Goal: Task Accomplishment & Management: Manage account settings

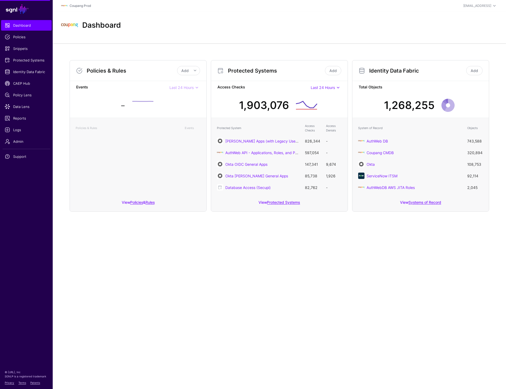
click at [481, 2] on header "Coupang Prod prashant+readonly@sgnl.ai Prashant Nadarajan (READ ONLY) prashant+…" at bounding box center [280, 6] width 454 height 12
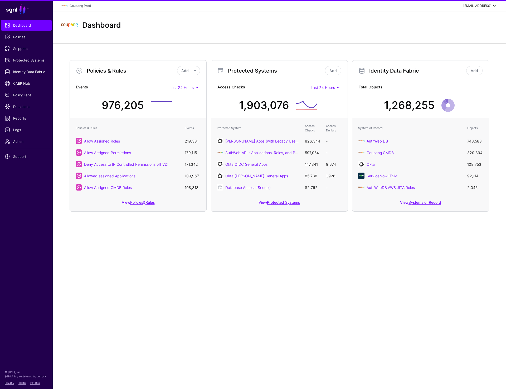
click at [474, 3] on div "prashant+readonly@sgnl.ai" at bounding box center [478, 5] width 28 height 5
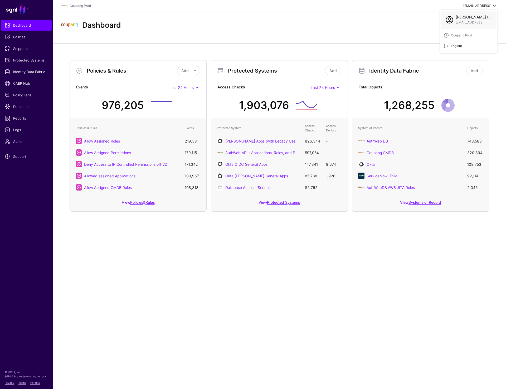
click at [451, 46] on div "Log out" at bounding box center [455, 46] width 13 height 5
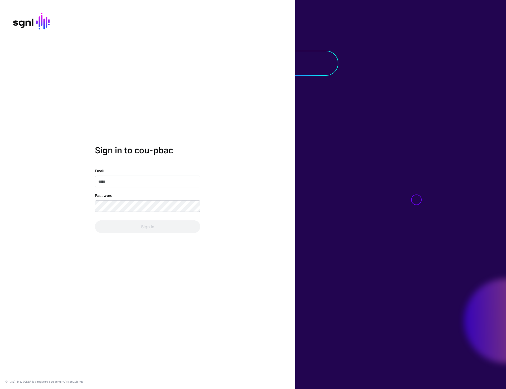
type input "**********"
click at [150, 232] on button "Sign In" at bounding box center [148, 226] width 106 height 13
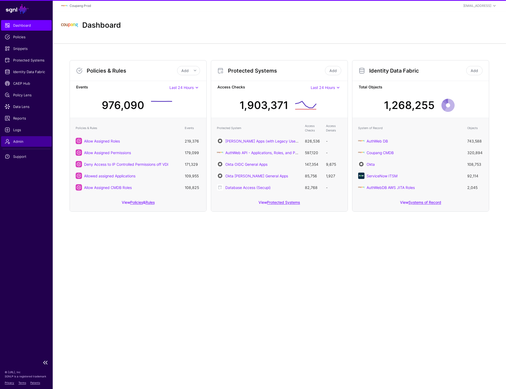
click at [19, 142] on span "Admin" at bounding box center [26, 141] width 43 height 5
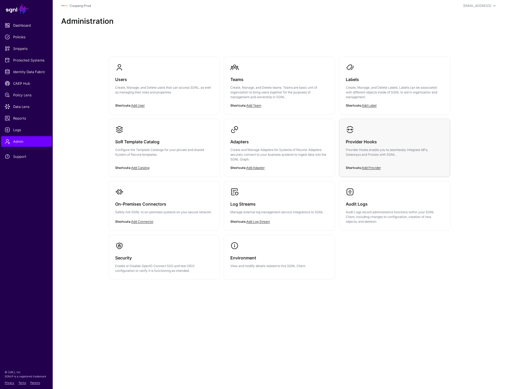
click at [380, 147] on div "Provider Hooks Provider Hooks enable you to seamlessly integrate IdPs, Gateways…" at bounding box center [395, 150] width 98 height 32
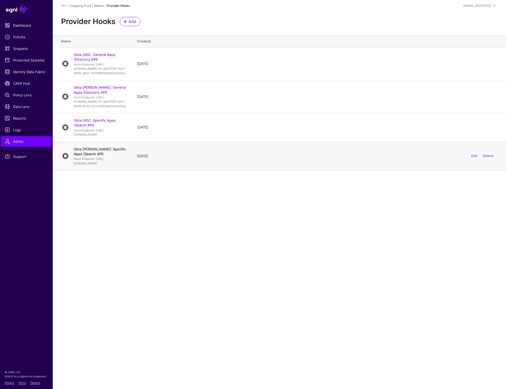
click at [108, 156] on link "Okta SAML: Specific Apps (Search API)" at bounding box center [100, 151] width 52 height 9
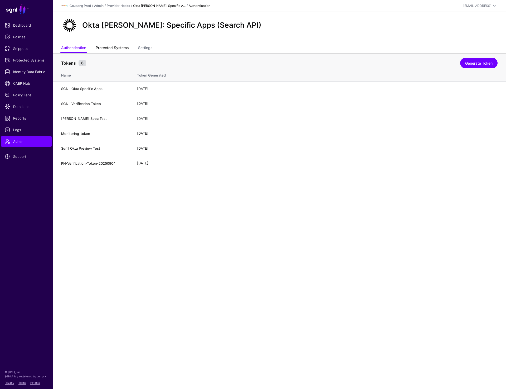
click at [128, 45] on link "Protected Systems" at bounding box center [112, 48] width 33 height 10
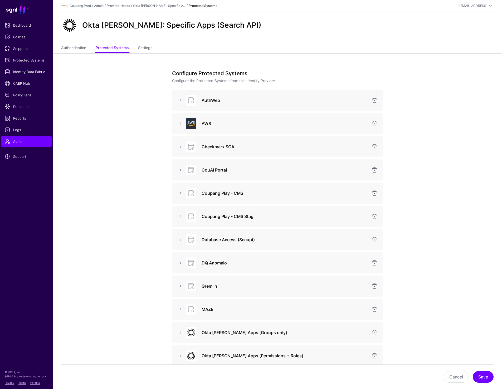
click at [180, 118] on div "AWS" at bounding box center [277, 123] width 211 height 21
click at [180, 125] on link at bounding box center [181, 123] width 6 height 6
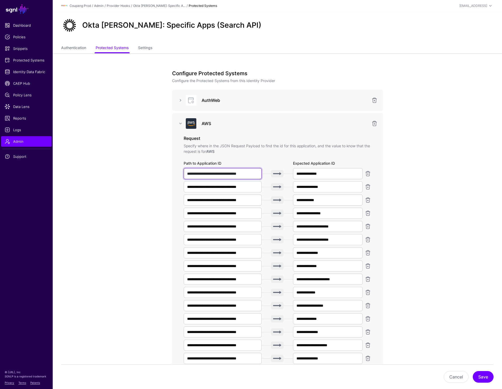
click at [221, 175] on input "**********" at bounding box center [223, 173] width 78 height 11
click at [18, 142] on span "Admin" at bounding box center [26, 141] width 43 height 5
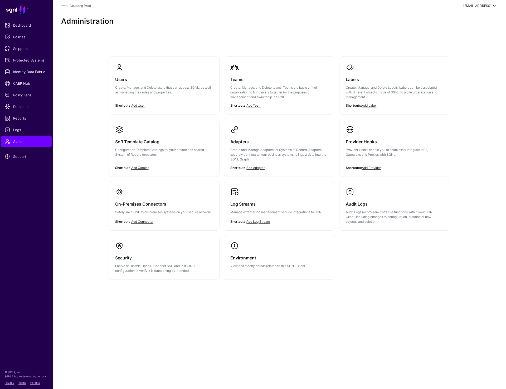
click at [477, 8] on div "prashant@sgnl.ai" at bounding box center [481, 6] width 34 height 6
click at [464, 44] on div "Log out" at bounding box center [469, 45] width 50 height 5
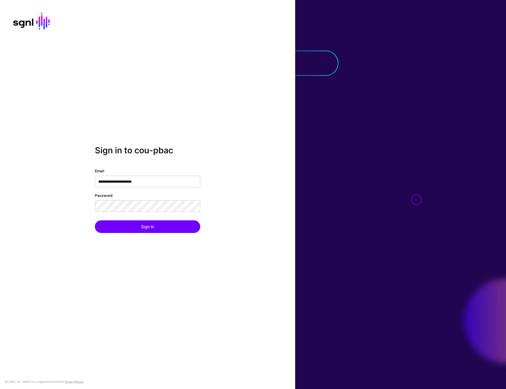
click at [311, 350] on div at bounding box center [400, 194] width 211 height 389
click at [145, 181] on input "**********" at bounding box center [148, 182] width 106 height 12
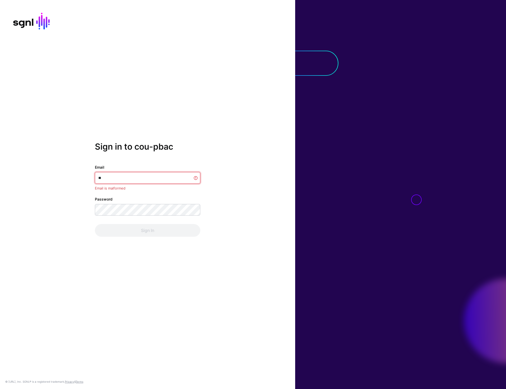
type input "*"
click at [226, 118] on div "Sign in to cou-pbac Email Email is required Password Sign In © [URL], Inc. SGNL…" at bounding box center [147, 194] width 295 height 389
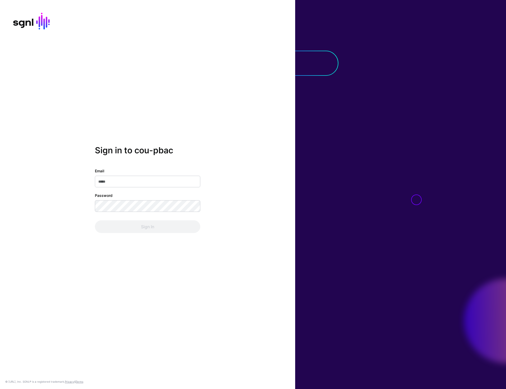
type input "**********"
click at [142, 231] on button "Sign In" at bounding box center [148, 226] width 106 height 13
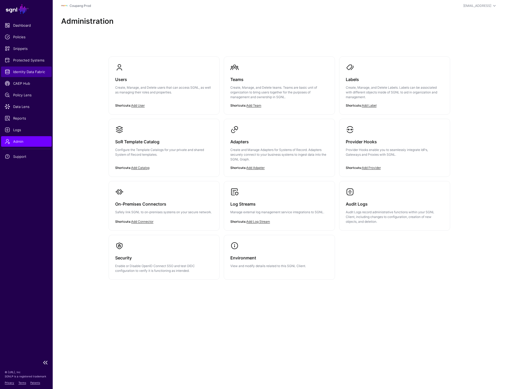
click at [26, 72] on span "Identity Data Fabric" at bounding box center [26, 71] width 43 height 5
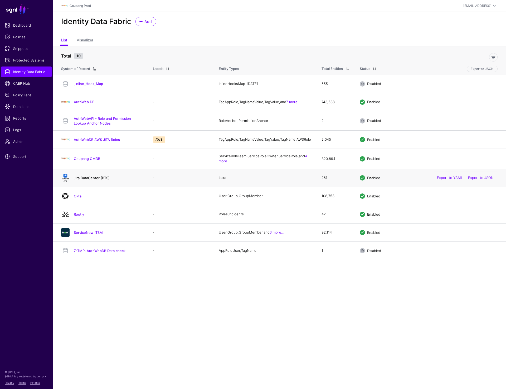
click at [76, 180] on link "Jira DataCenter (BTS)" at bounding box center [92, 178] width 36 height 4
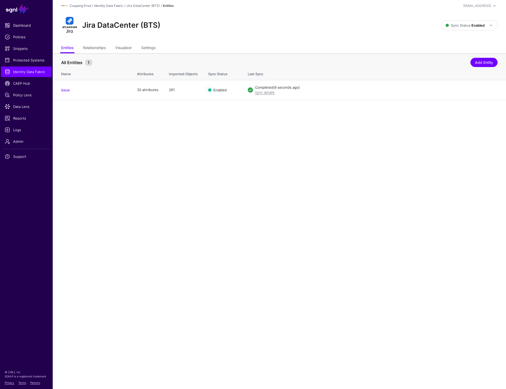
click at [195, 27] on div "Jira DataCenter (BTS)" at bounding box center [251, 25] width 385 height 17
click at [383, 20] on div "Jira DataCenter (BTS)" at bounding box center [251, 25] width 385 height 17
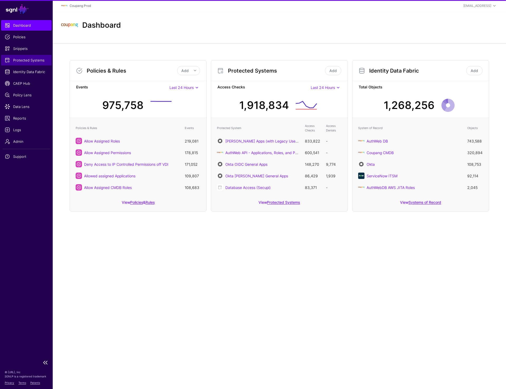
click at [42, 59] on span "Protected Systems" at bounding box center [26, 60] width 43 height 5
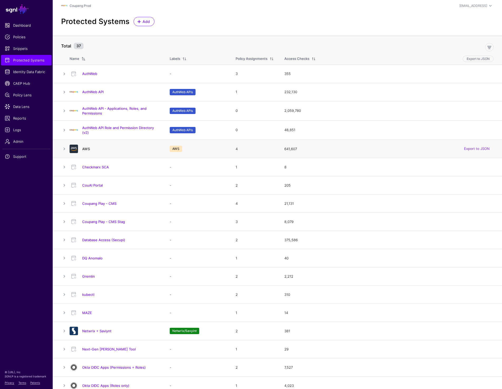
click at [88, 150] on link "AWS" at bounding box center [86, 149] width 8 height 4
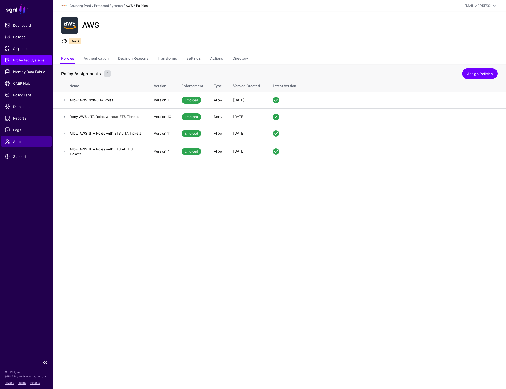
click at [9, 142] on span "Admin" at bounding box center [26, 141] width 43 height 5
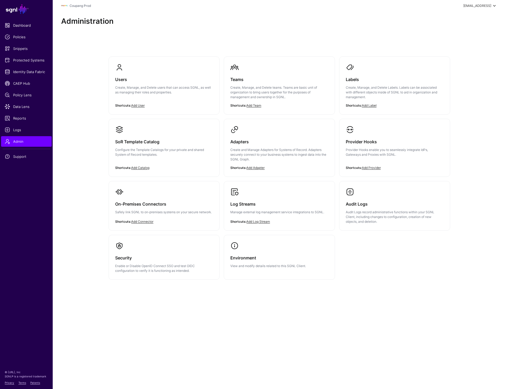
click at [464, 5] on div "prashant+readonly@sgnl.ai" at bounding box center [478, 5] width 28 height 5
click at [459, 45] on div "Log out" at bounding box center [455, 46] width 13 height 5
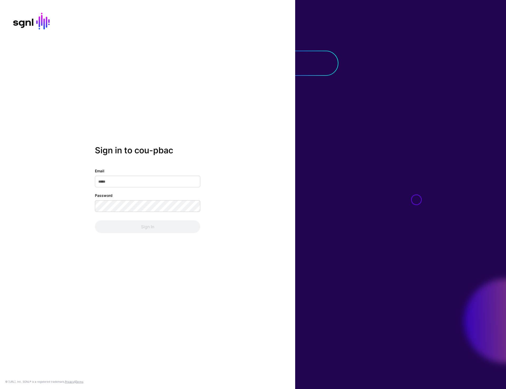
type input "**********"
click at [165, 227] on button "Sign In" at bounding box center [148, 226] width 106 height 13
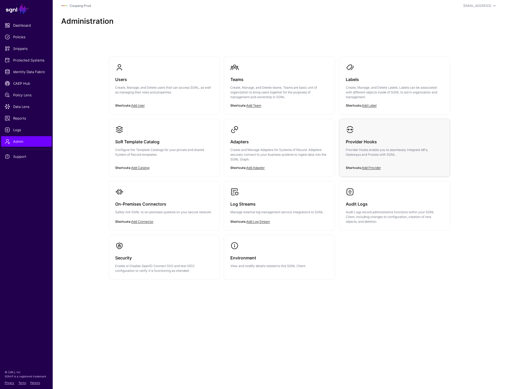
click at [386, 161] on div "Provider Hooks Provider Hooks enable you to seamlessly integrate IdPs, Gateways…" at bounding box center [395, 150] width 98 height 32
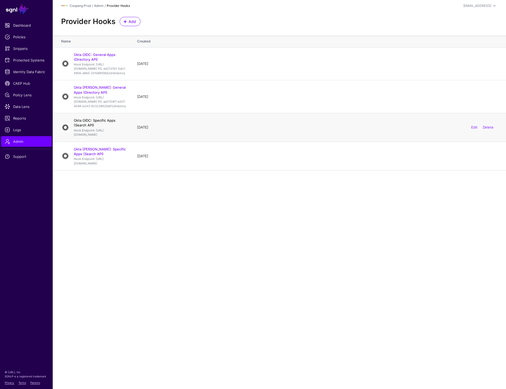
click at [101, 127] on link "Okta OIDC: Specific Apps (Search API)" at bounding box center [95, 122] width 42 height 9
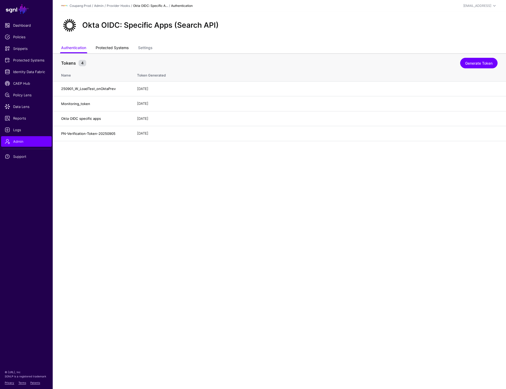
click at [116, 45] on link "Protected Systems" at bounding box center [112, 48] width 33 height 10
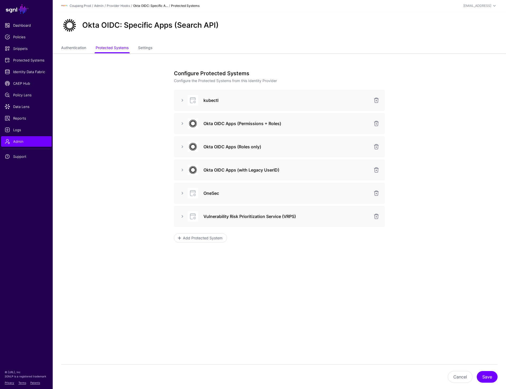
click at [143, 4] on link "Okta OIDC: Specific A..." at bounding box center [150, 6] width 35 height 4
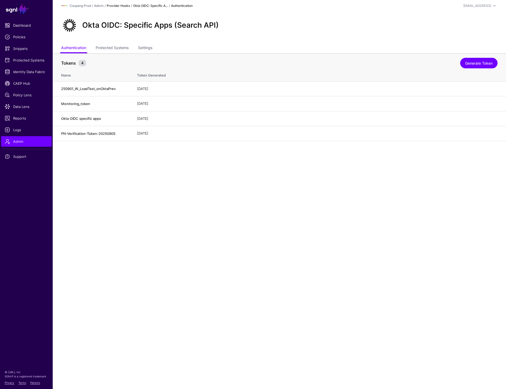
click at [113, 7] on link "Provider Hooks" at bounding box center [118, 6] width 23 height 4
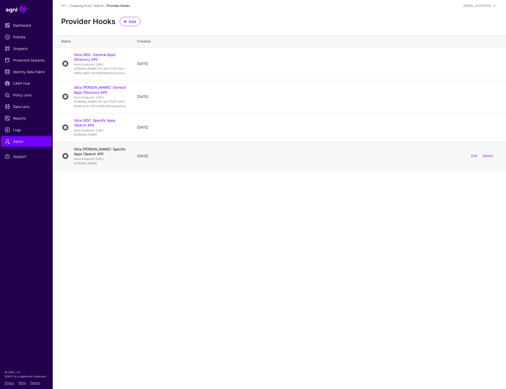
click at [86, 156] on link "Okta SAML: Specific Apps (Search API)" at bounding box center [100, 151] width 52 height 9
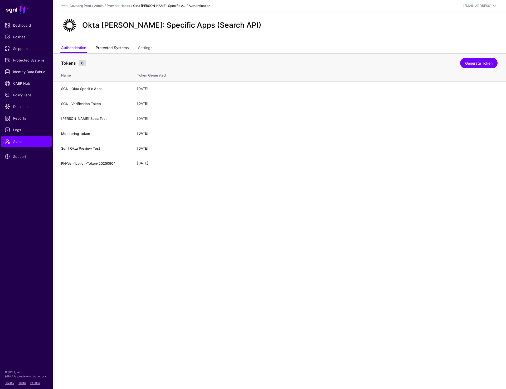
click at [112, 47] on link "Protected Systems" at bounding box center [112, 48] width 33 height 10
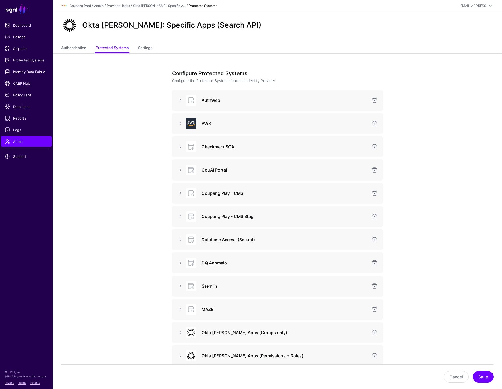
click at [180, 119] on div "AWS" at bounding box center [277, 123] width 203 height 11
click at [180, 120] on link at bounding box center [181, 123] width 6 height 6
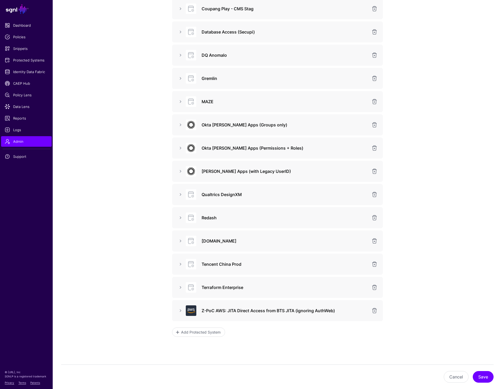
scroll to position [521, 0]
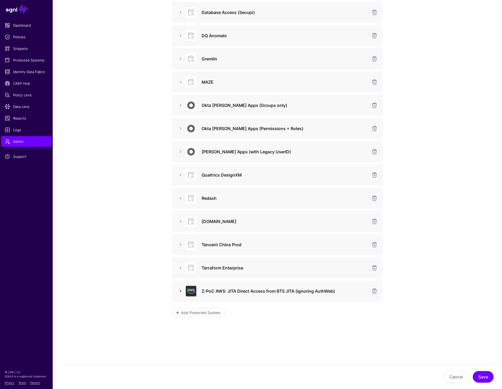
click at [180, 290] on link at bounding box center [181, 291] width 6 height 6
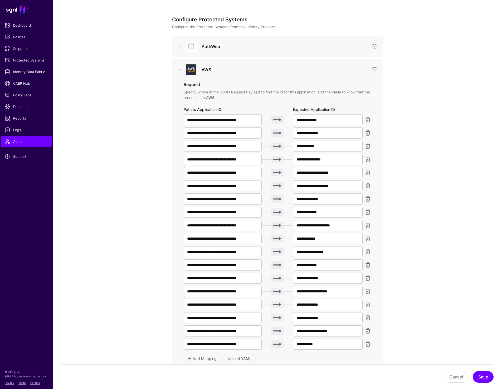
scroll to position [0, 0]
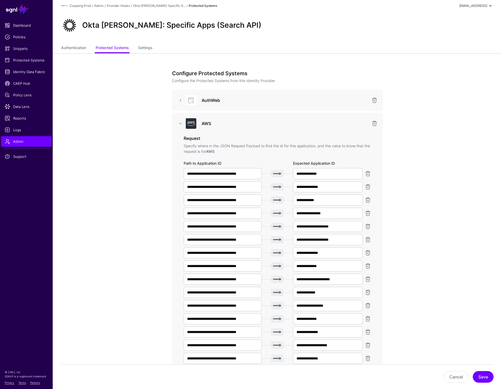
click at [478, 5] on div "[EMAIL_ADDRESS]" at bounding box center [474, 5] width 28 height 5
click at [459, 47] on div "Log out" at bounding box center [465, 45] width 50 height 5
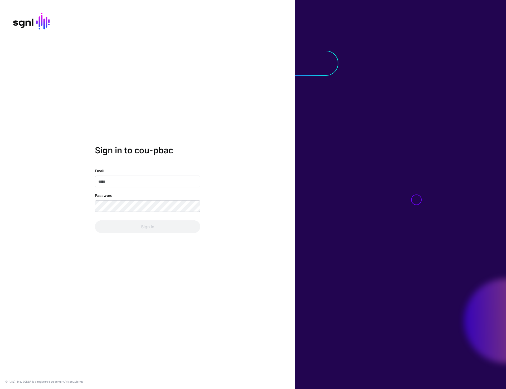
type input "**********"
click at [139, 229] on button "Sign In" at bounding box center [148, 226] width 106 height 13
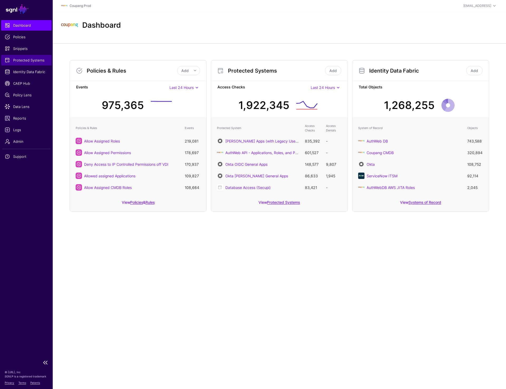
click at [24, 62] on span "Protected Systems" at bounding box center [26, 60] width 43 height 5
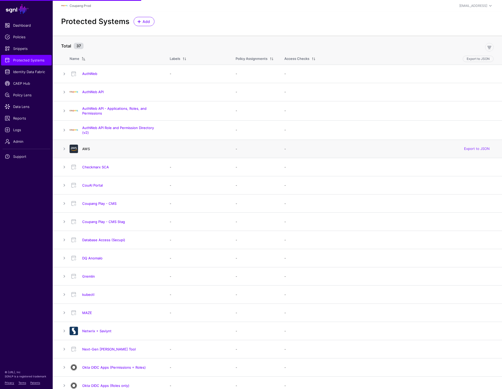
click at [87, 149] on link "AWS" at bounding box center [86, 149] width 8 height 4
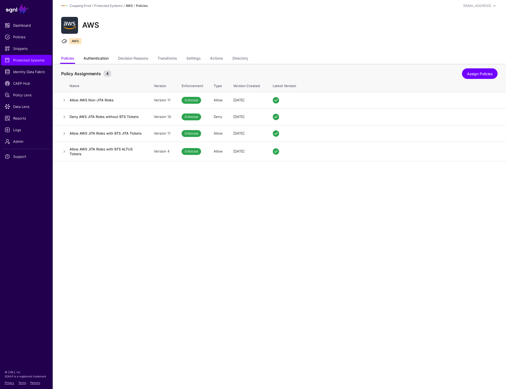
click at [98, 59] on link "Authentication" at bounding box center [96, 59] width 25 height 10
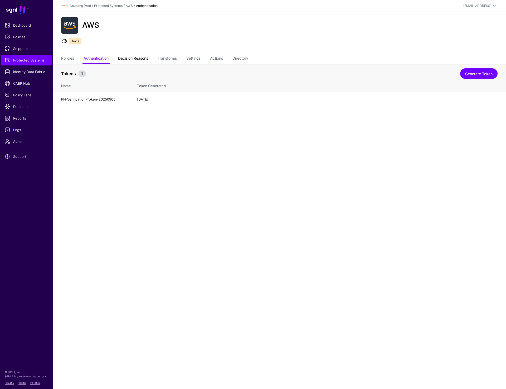
click at [148, 58] on link "Decision Reasons" at bounding box center [133, 59] width 30 height 10
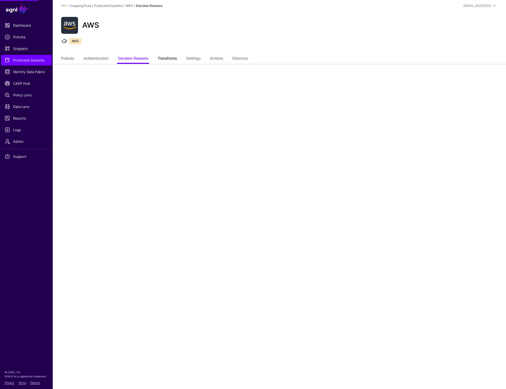
click at [171, 60] on link "Transforms" at bounding box center [167, 59] width 19 height 10
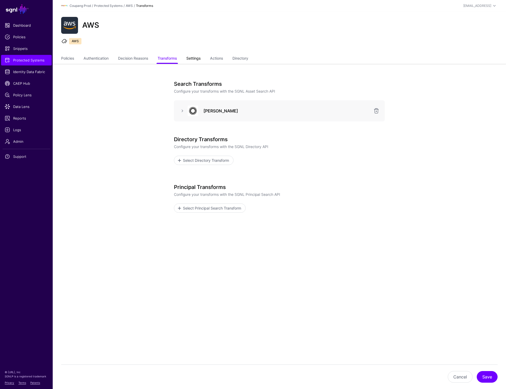
click at [190, 58] on link "Settings" at bounding box center [193, 59] width 14 height 10
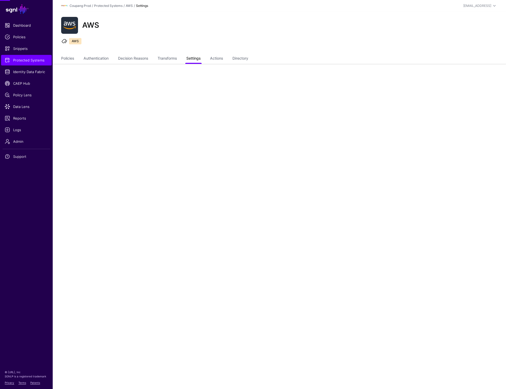
click at [190, 58] on link "Settings" at bounding box center [193, 59] width 14 height 10
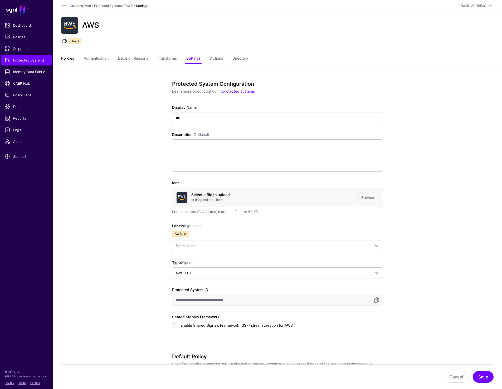
click at [71, 59] on link "Policies" at bounding box center [67, 59] width 13 height 10
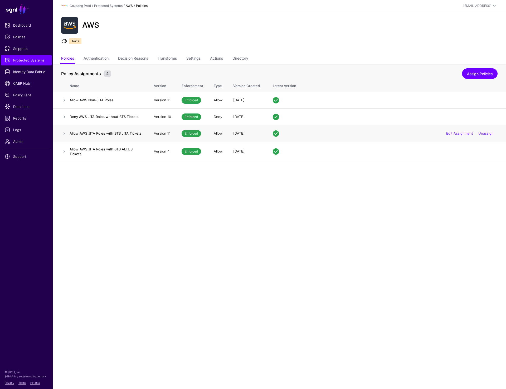
click at [69, 133] on td at bounding box center [61, 133] width 17 height 17
drag, startPoint x: 69, startPoint y: 133, endPoint x: 143, endPoint y: 134, distance: 73.6
click at [143, 134] on tr "Allow AWS JITA Roles with BTS JITA Tickets Version 11 Enforced Allow 1 week ago…" at bounding box center [280, 133] width 454 height 17
copy tr "Allow AWS JITA Roles with BTS JITA Tickets"
click at [330, 42] on ul "AWS" at bounding box center [279, 42] width 438 height 8
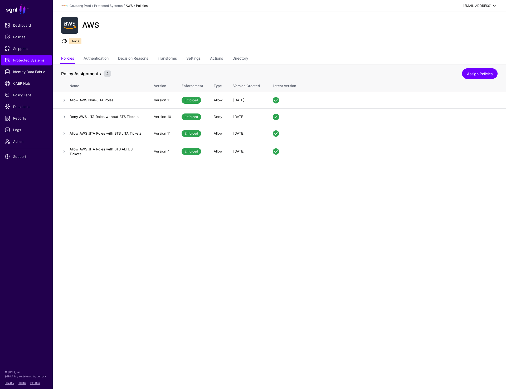
click at [473, 6] on div "prashant@sgnl.ai" at bounding box center [478, 5] width 28 height 5
click at [460, 45] on div "Log out" at bounding box center [455, 46] width 13 height 5
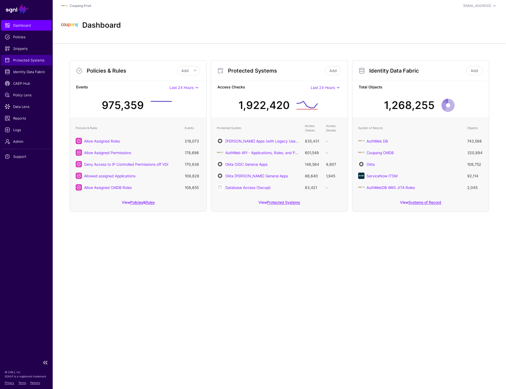
click at [35, 60] on span "Protected Systems" at bounding box center [26, 60] width 43 height 5
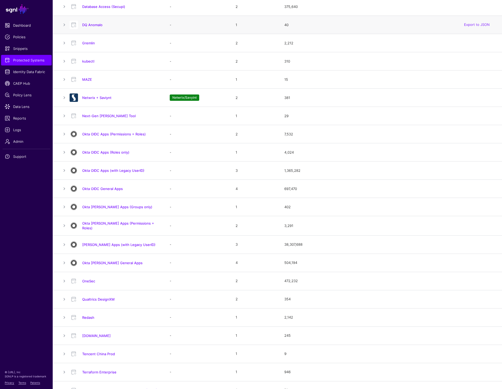
scroll to position [355, 0]
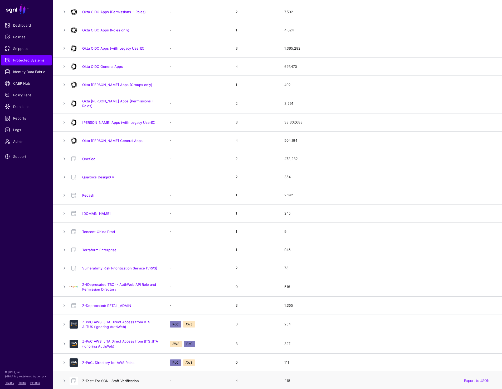
click at [109, 379] on link "Z-Test: For SGNL Staff Verification" at bounding box center [110, 381] width 57 height 4
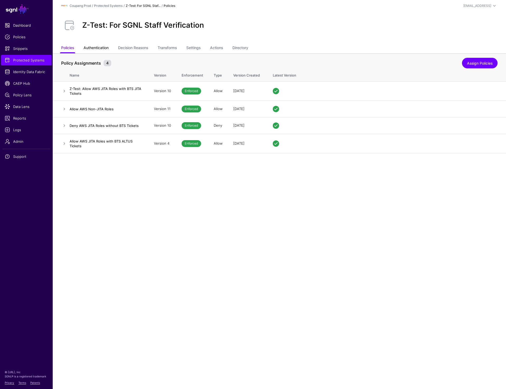
click at [101, 50] on link "Authentication" at bounding box center [96, 48] width 25 height 10
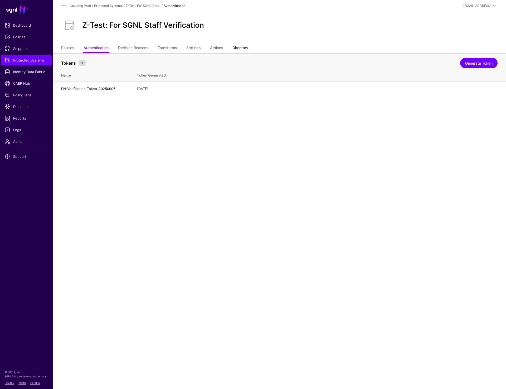
click at [243, 49] on link "Directory" at bounding box center [241, 48] width 16 height 10
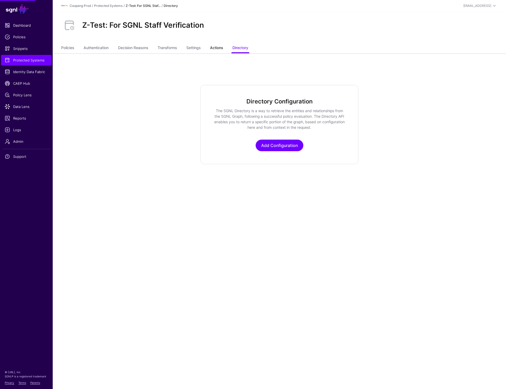
click at [219, 49] on link "Actions" at bounding box center [216, 48] width 13 height 10
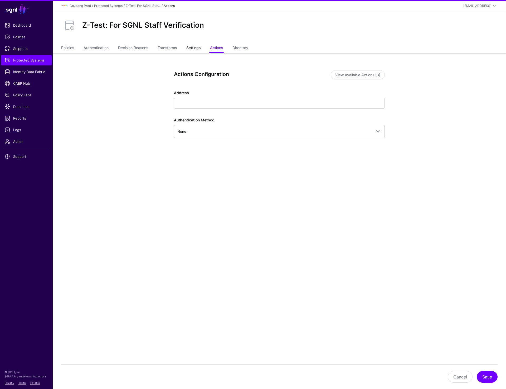
click at [193, 49] on link "Settings" at bounding box center [193, 48] width 14 height 10
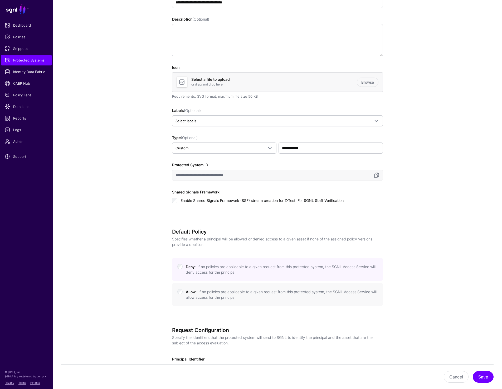
scroll to position [105, 0]
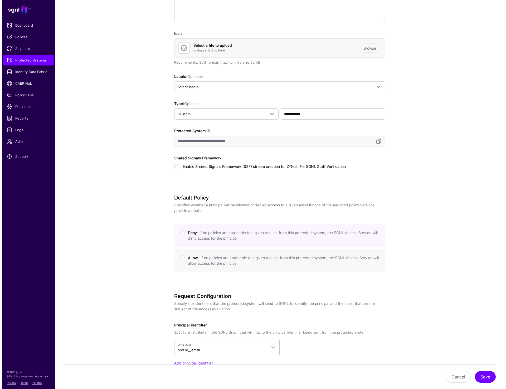
scroll to position [0, 0]
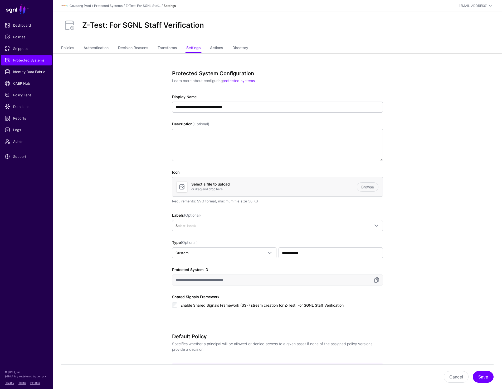
click at [76, 49] on ul "Policies Authentication Decision Reasons Transforms Settings Actions Directory" at bounding box center [277, 48] width 433 height 10
click at [73, 47] on link "Policies" at bounding box center [67, 48] width 13 height 10
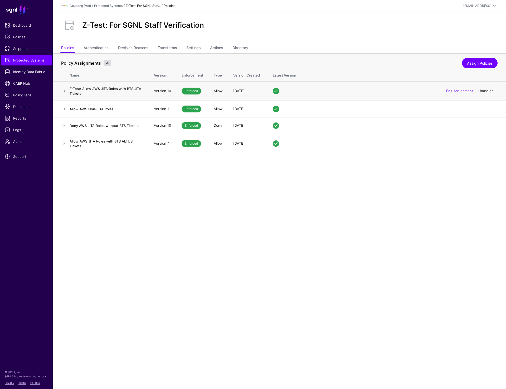
click at [483, 90] on link "Unassign" at bounding box center [486, 91] width 15 height 4
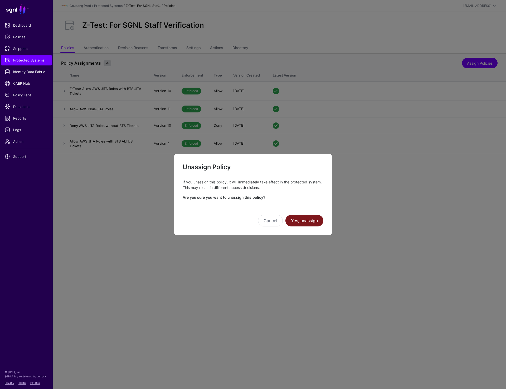
click at [309, 220] on button "Yes, unassign" at bounding box center [305, 221] width 38 height 12
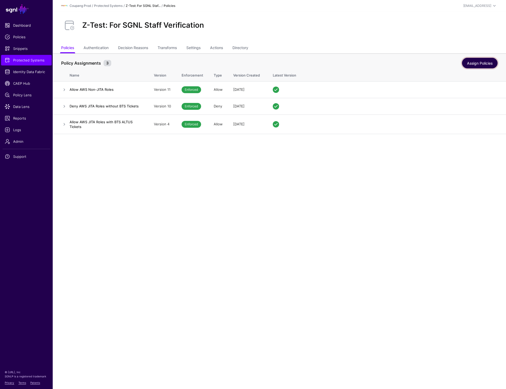
click at [472, 63] on link "Assign Policies" at bounding box center [480, 63] width 36 height 11
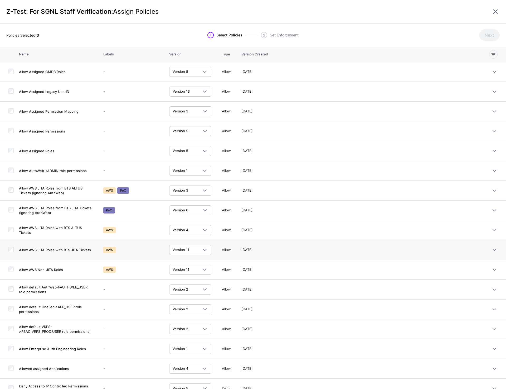
scroll to position [128, 0]
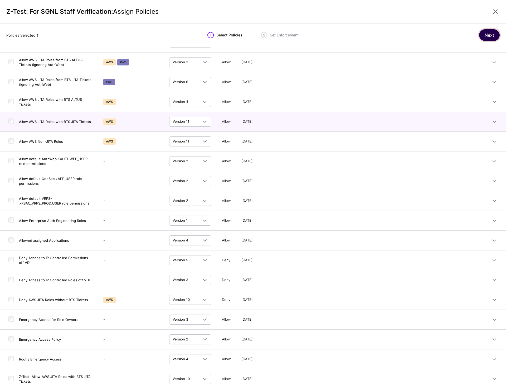
click at [486, 36] on button "Next" at bounding box center [490, 35] width 21 height 12
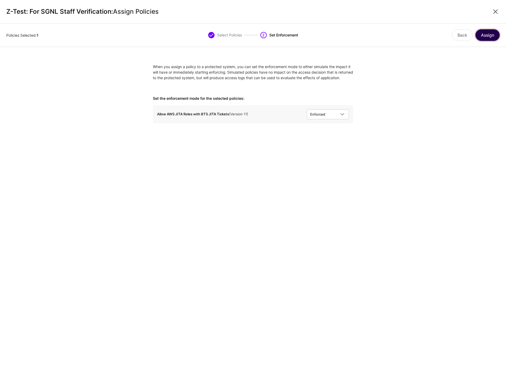
click at [486, 38] on button "Assign" at bounding box center [488, 35] width 24 height 12
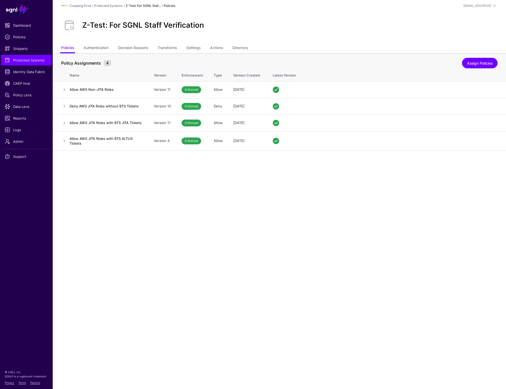
click at [296, 286] on main "SGNL Dashboard Policies Snippets Protected Systems Identity Data Fabric CAEP Hu…" at bounding box center [253, 194] width 506 height 389
click at [99, 47] on link "Authentication" at bounding box center [96, 48] width 25 height 10
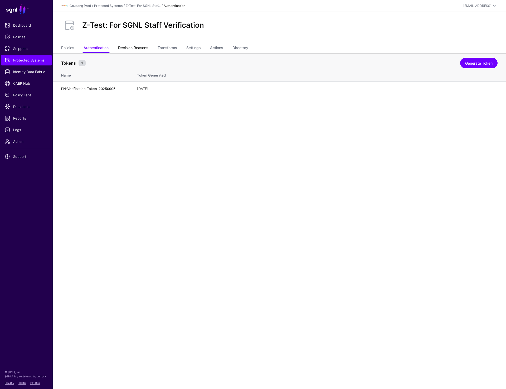
click at [140, 51] on link "Decision Reasons" at bounding box center [133, 48] width 30 height 10
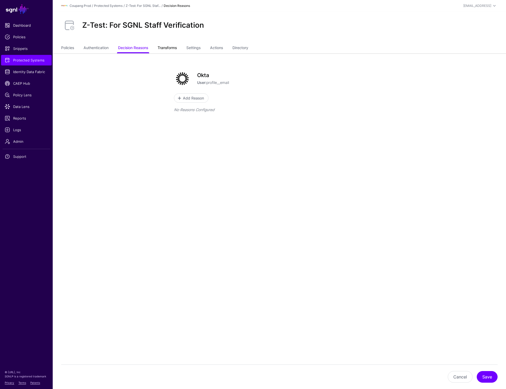
click at [173, 48] on link "Transforms" at bounding box center [167, 48] width 19 height 10
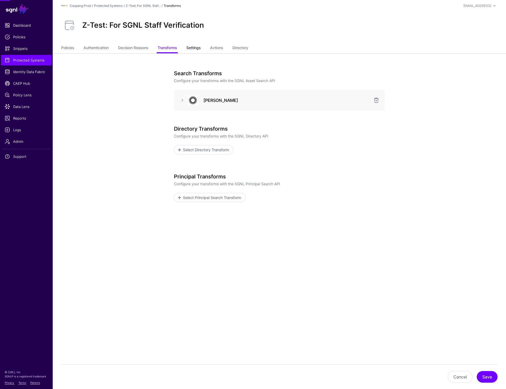
click at [200, 49] on link "Settings" at bounding box center [193, 48] width 14 height 10
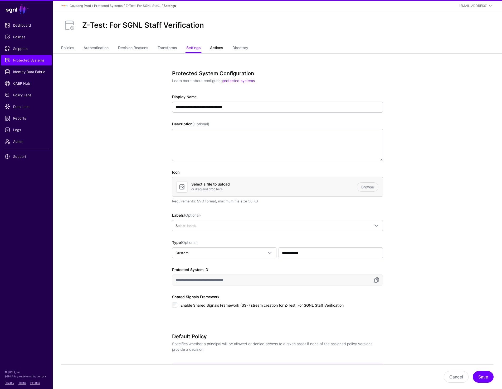
click at [223, 49] on link "Actions" at bounding box center [216, 48] width 13 height 10
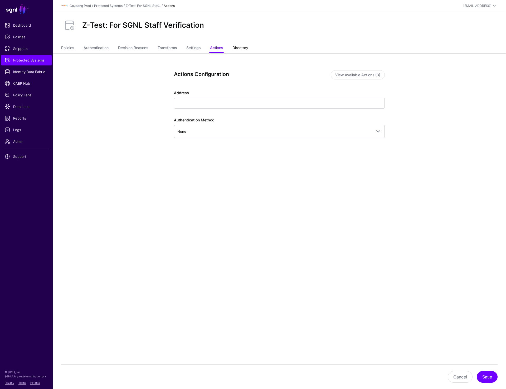
click at [241, 49] on link "Directory" at bounding box center [241, 48] width 16 height 10
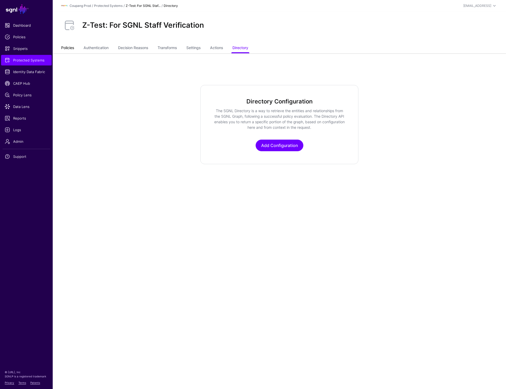
click at [70, 46] on link "Policies" at bounding box center [67, 48] width 13 height 10
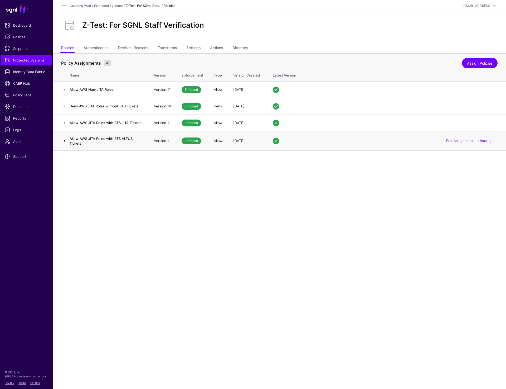
click at [64, 142] on link at bounding box center [64, 141] width 6 height 6
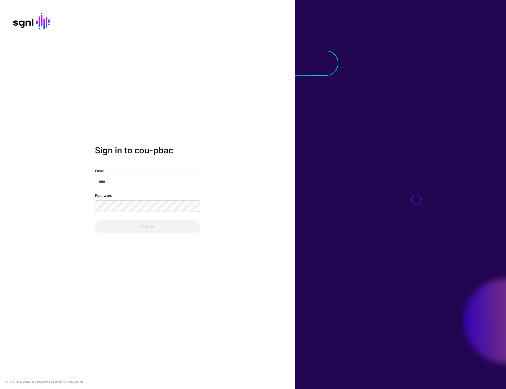
type input "**********"
click at [138, 236] on div "**********" at bounding box center [147, 194] width 295 height 98
click at [138, 232] on button "Sign In" at bounding box center [148, 226] width 106 height 13
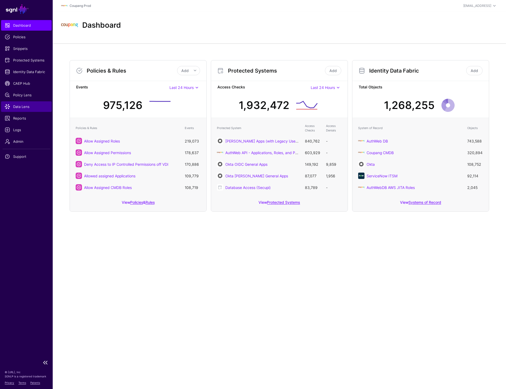
click at [23, 107] on span "Data Lens" at bounding box center [26, 106] width 43 height 5
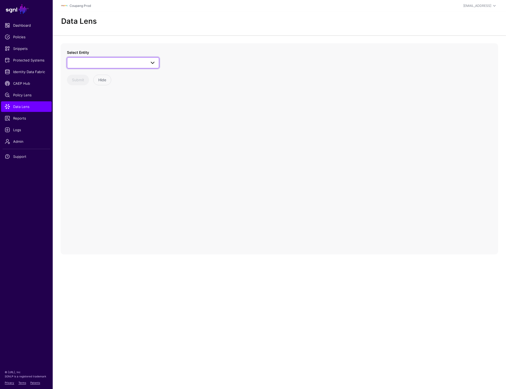
click at [131, 61] on span at bounding box center [112, 63] width 85 height 6
type input "****"
click at [74, 119] on button "User" at bounding box center [115, 119] width 87 height 8
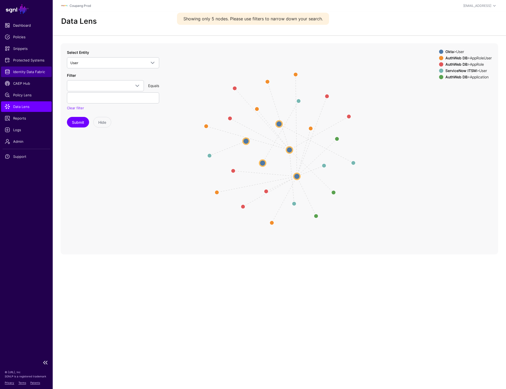
click at [30, 68] on link "Identity Data Fabric" at bounding box center [26, 71] width 51 height 11
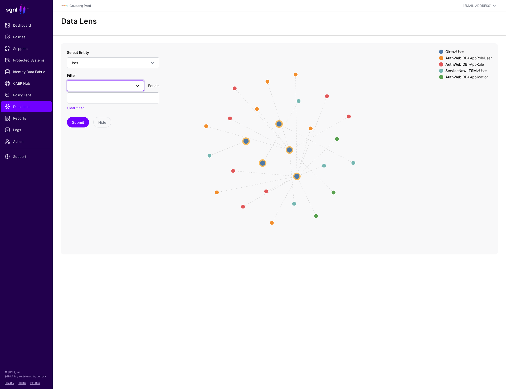
click at [119, 90] on link at bounding box center [105, 85] width 77 height 11
click at [97, 85] on span at bounding box center [105, 86] width 70 height 6
click at [94, 139] on button "profile__email" at bounding box center [105, 136] width 77 height 8
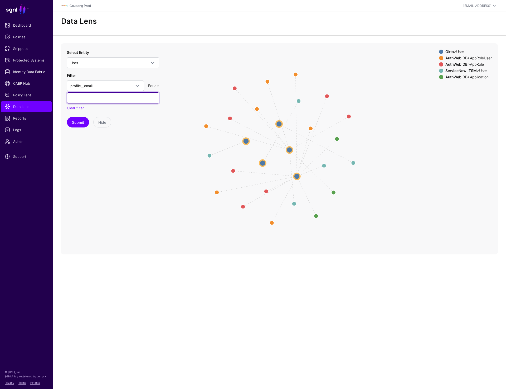
click at [137, 98] on input "text" at bounding box center [113, 97] width 92 height 11
type input "**********"
click at [79, 120] on button "Submit" at bounding box center [78, 122] width 22 height 11
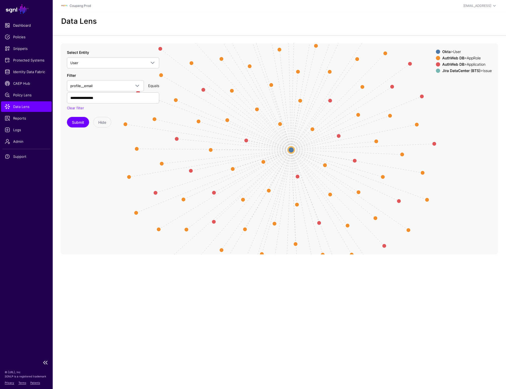
click at [26, 108] on span "Data Lens" at bounding box center [26, 106] width 43 height 5
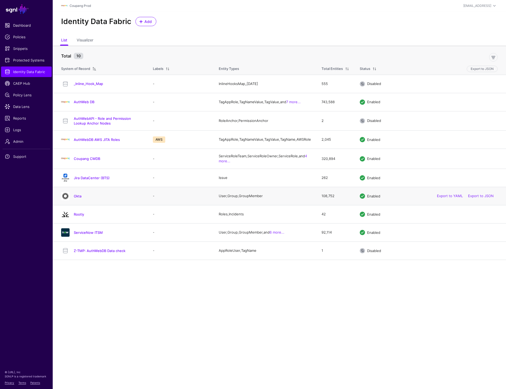
click at [78, 195] on div "Okta" at bounding box center [101, 196] width 85 height 8
click at [76, 204] on td "Okta" at bounding box center [100, 196] width 95 height 18
click at [76, 198] on link "Okta" at bounding box center [78, 196] width 8 height 4
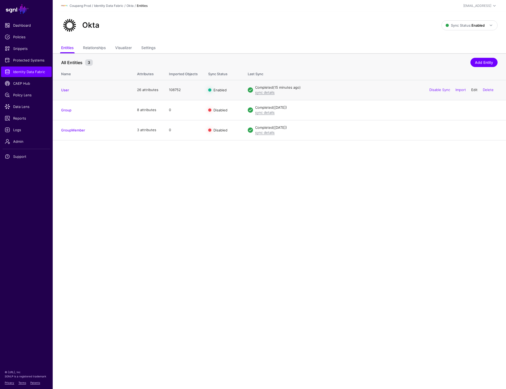
click at [472, 90] on link "Edit" at bounding box center [475, 90] width 6 height 4
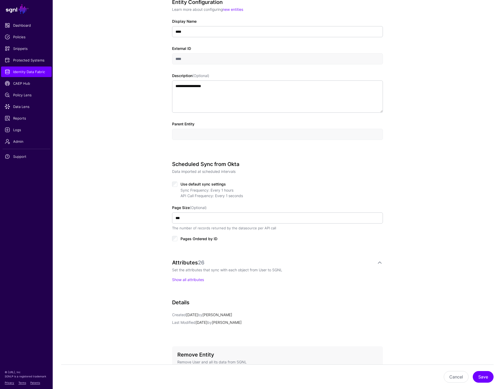
scroll to position [158, 0]
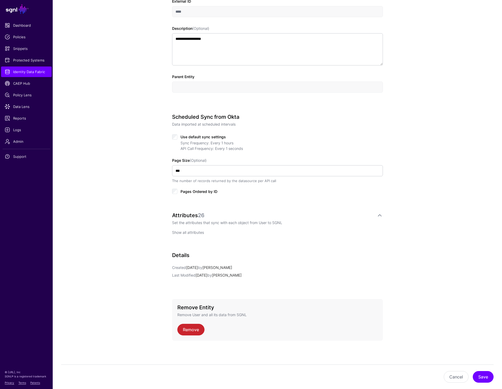
click at [186, 232] on link "Show all attributes" at bounding box center [188, 232] width 32 height 4
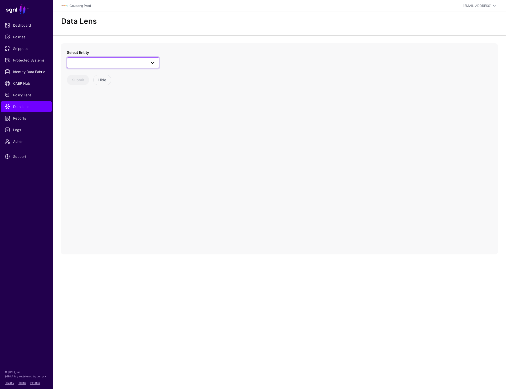
click at [84, 60] on span at bounding box center [112, 63] width 85 height 6
type input "***"
click at [100, 103] on div "Issue" at bounding box center [115, 102] width 79 height 5
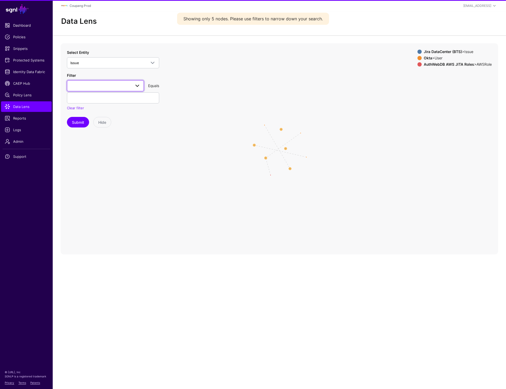
click at [108, 87] on span at bounding box center [105, 86] width 70 height 6
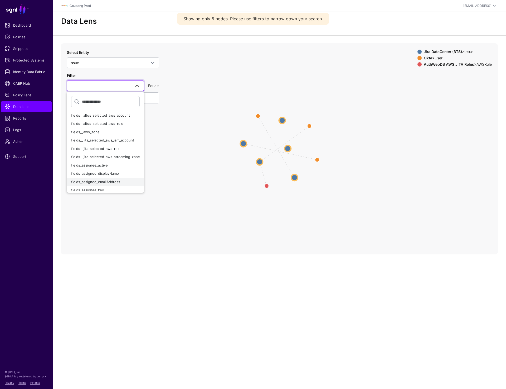
click at [99, 179] on button "fields_assignee_emailAddress" at bounding box center [105, 182] width 77 height 8
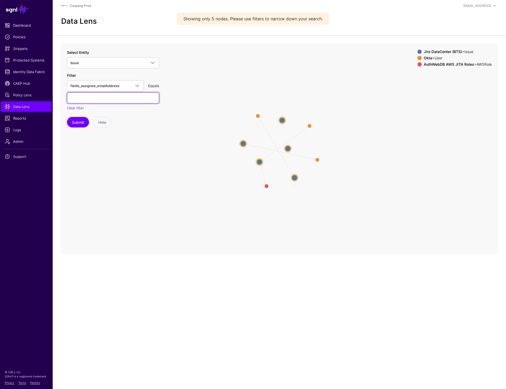
click at [109, 98] on input "text" at bounding box center [113, 97] width 92 height 11
type input "**********"
click at [77, 126] on button "Submit" at bounding box center [78, 122] width 22 height 11
click at [293, 156] on circle at bounding box center [293, 154] width 6 height 6
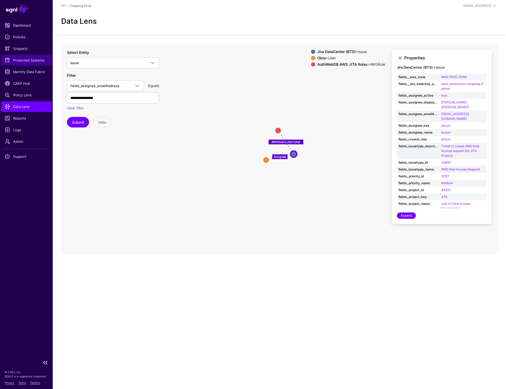
click at [33, 59] on span "Protected Systems" at bounding box center [26, 60] width 43 height 5
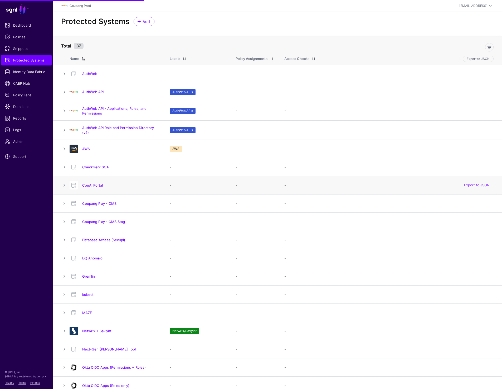
scroll to position [355, 0]
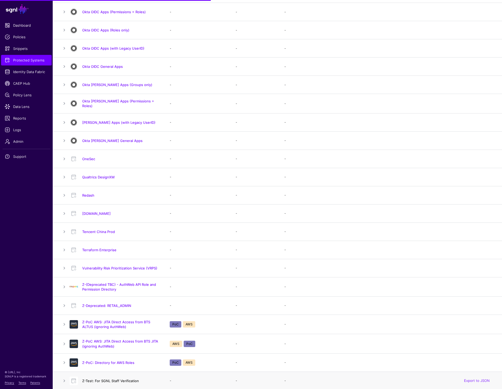
click at [89, 380] on link "Z-Test: For SGNL Staff Verification" at bounding box center [110, 381] width 57 height 4
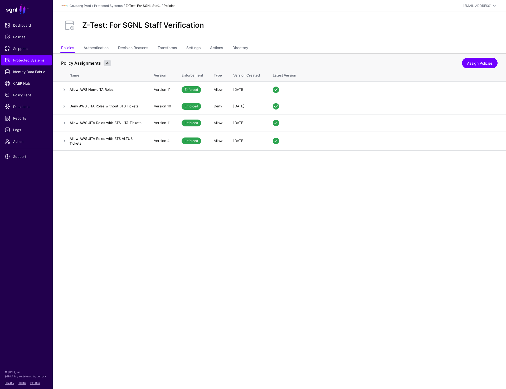
click at [280, 188] on main "SGNL Dashboard Policies Snippets Protected Systems Identity Data Fabric CAEP Hu…" at bounding box center [253, 194] width 506 height 389
click at [64, 89] on link at bounding box center [64, 90] width 6 height 6
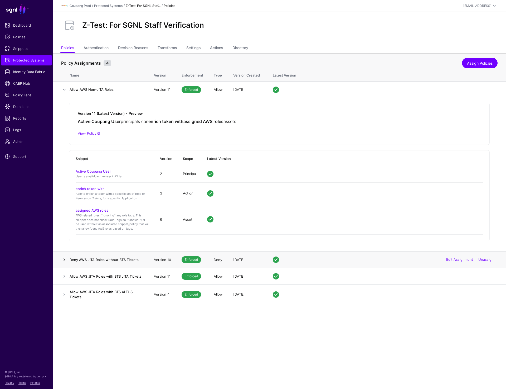
click at [64, 261] on link at bounding box center [64, 259] width 6 height 6
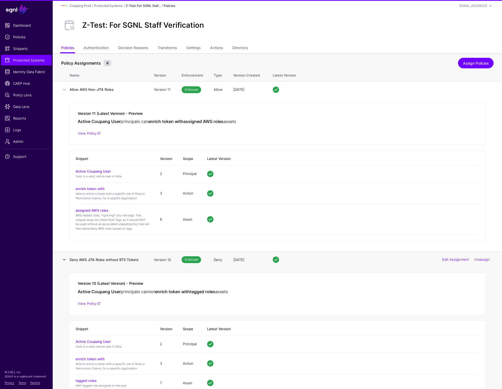
scroll to position [56, 0]
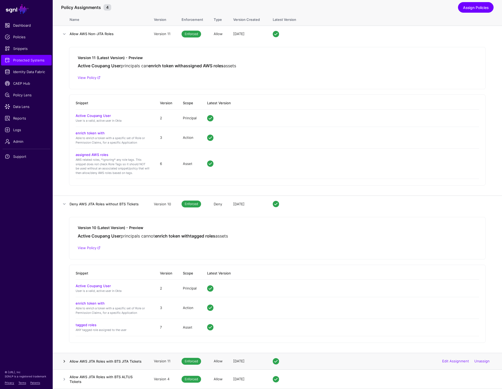
click at [64, 362] on link at bounding box center [64, 361] width 6 height 6
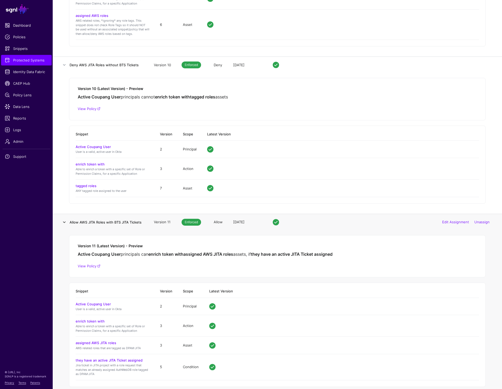
scroll to position [222, 0]
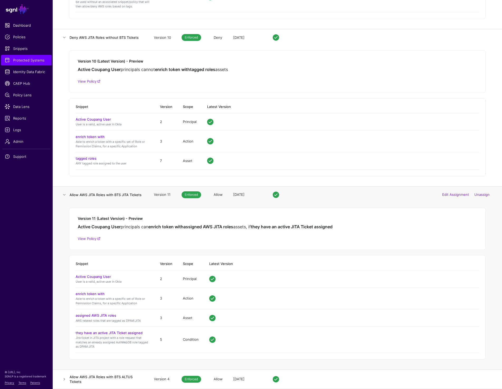
drag, startPoint x: 69, startPoint y: 194, endPoint x: 148, endPoint y: 190, distance: 78.4
click at [148, 190] on td "Allow AWS JITA Roles with BTS JITA Tickets" at bounding box center [109, 194] width 79 height 17
drag, startPoint x: 141, startPoint y: 196, endPoint x: 61, endPoint y: 195, distance: 79.7
click at [61, 195] on tr "Allow AWS JITA Roles with BTS JITA Tickets Version 11 Enforced Allow 1 week ago…" at bounding box center [278, 194] width 450 height 17
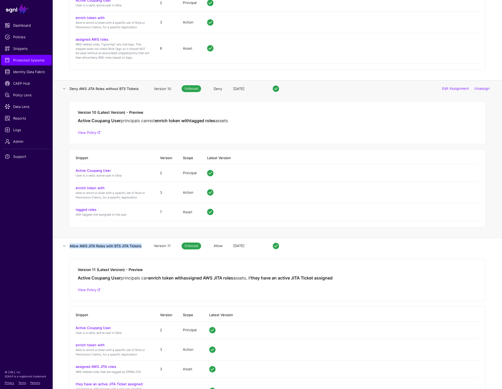
scroll to position [181, 0]
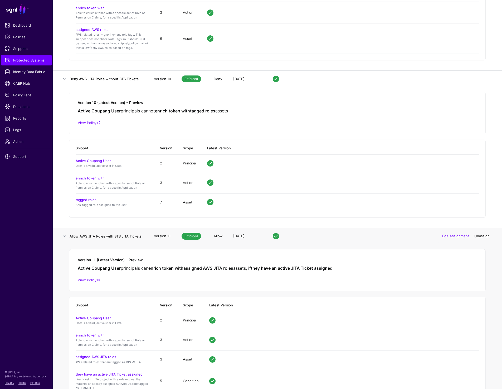
click at [482, 237] on link "Unassign" at bounding box center [482, 236] width 15 height 4
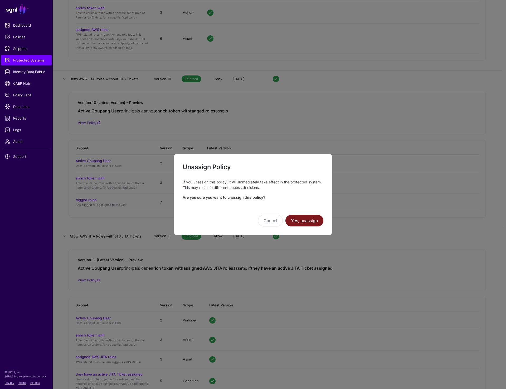
click at [308, 219] on button "Yes, unassign" at bounding box center [305, 221] width 38 height 12
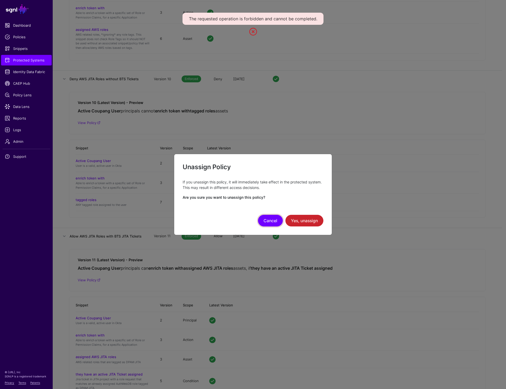
click at [270, 216] on button "Cancel" at bounding box center [270, 221] width 25 height 12
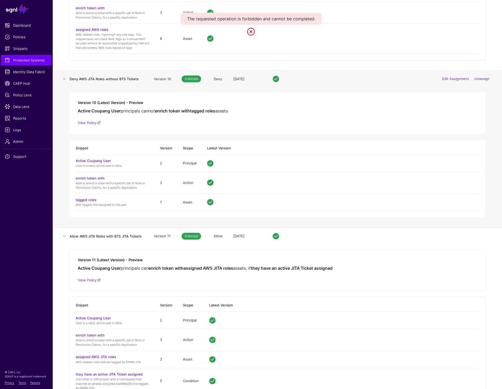
scroll to position [0, 0]
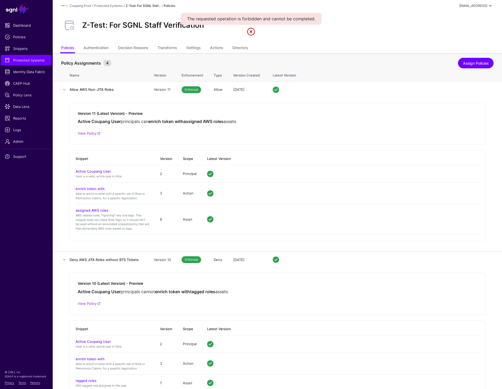
click at [475, 5] on div "prashant+readonly@sgnl.ai" at bounding box center [474, 5] width 28 height 5
click at [444, 46] on span at bounding box center [442, 45] width 5 height 5
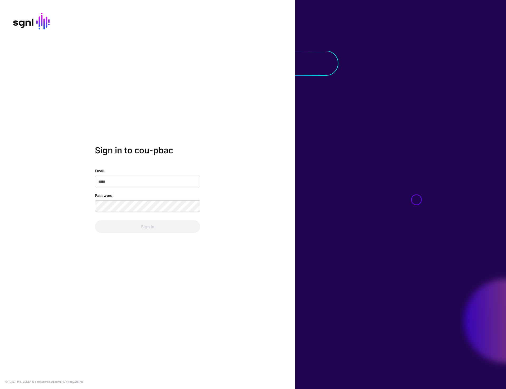
type input "**********"
click at [158, 224] on button "Sign In" at bounding box center [148, 226] width 106 height 13
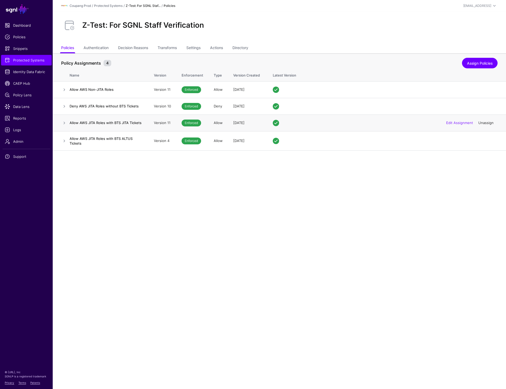
click at [486, 123] on link "Unassign" at bounding box center [486, 123] width 15 height 4
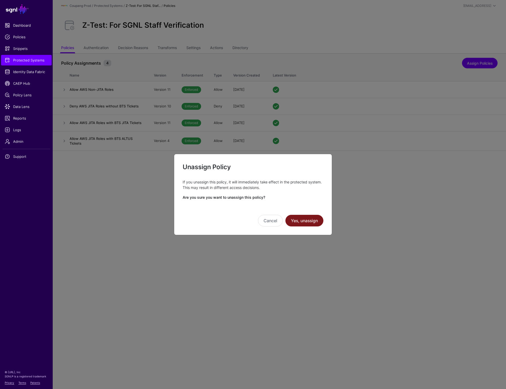
click at [301, 219] on button "Yes, unassign" at bounding box center [305, 221] width 38 height 12
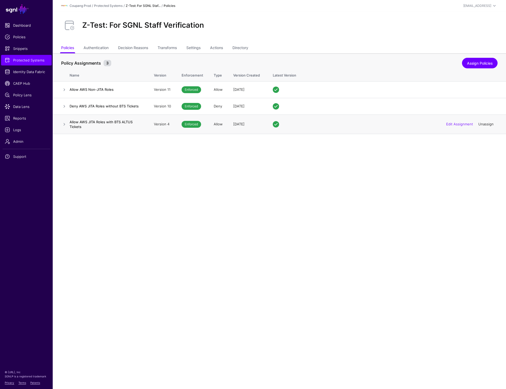
click at [481, 125] on link "Unassign" at bounding box center [486, 124] width 15 height 4
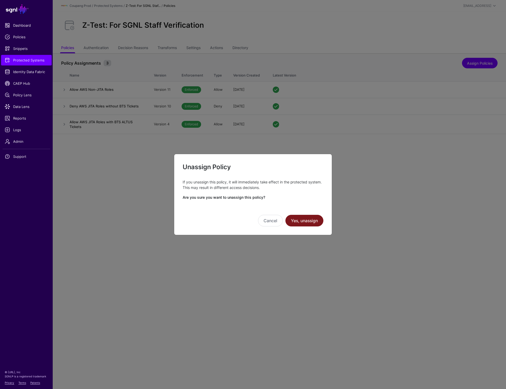
click at [306, 224] on button "Yes, unassign" at bounding box center [305, 221] width 38 height 12
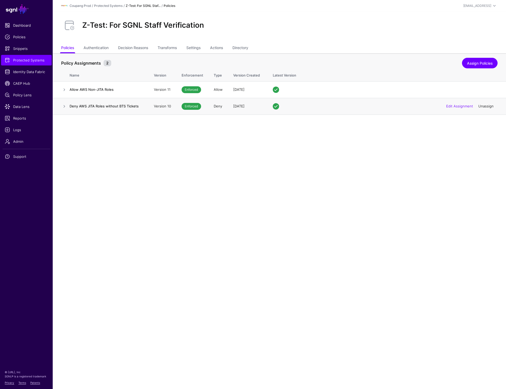
click at [485, 106] on link "Unassign" at bounding box center [486, 106] width 15 height 4
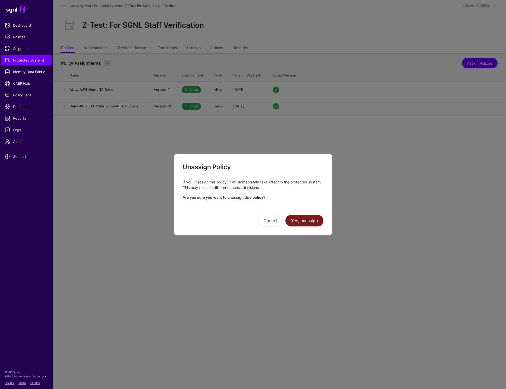
click at [288, 220] on button "Yes, unassign" at bounding box center [305, 221] width 38 height 12
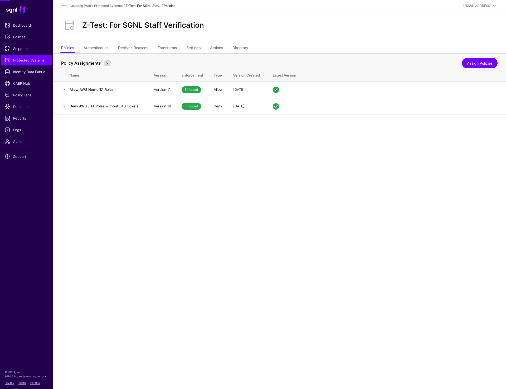
click at [288, 220] on div "Unassign Policy If you unassign this policy, it will immediately take effect in…" at bounding box center [253, 182] width 158 height 82
click at [482, 59] on link "Assign Policies" at bounding box center [480, 63] width 36 height 11
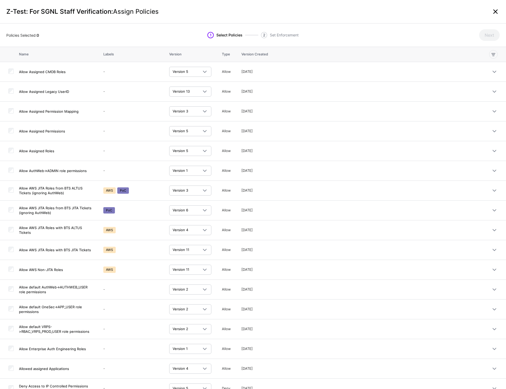
click at [499, 11] on link at bounding box center [496, 11] width 8 height 8
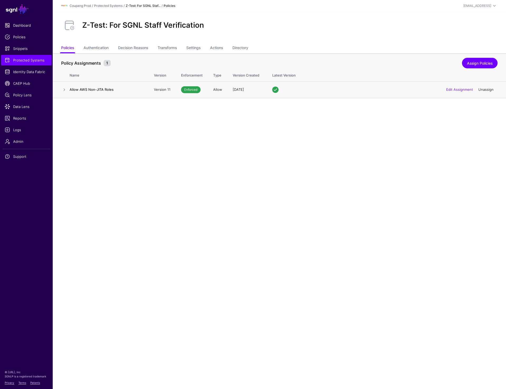
click at [489, 90] on link "Unassign" at bounding box center [486, 89] width 15 height 4
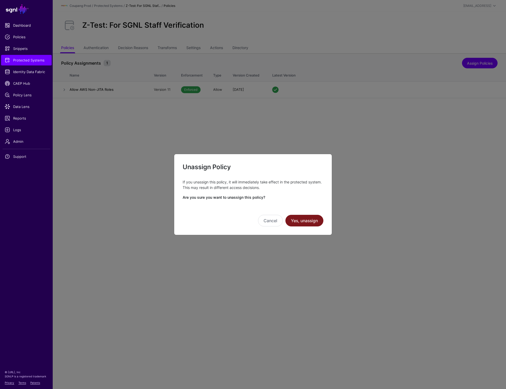
click at [310, 222] on button "Yes, unassign" at bounding box center [305, 221] width 38 height 12
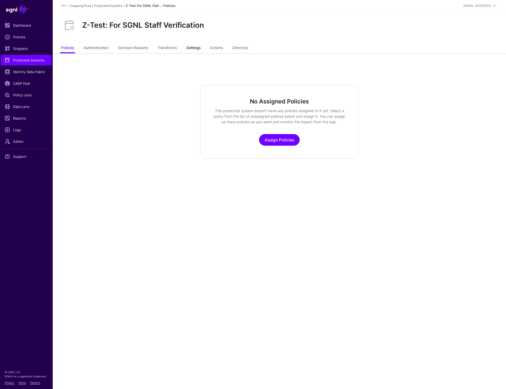
click at [193, 48] on link "Settings" at bounding box center [193, 48] width 14 height 10
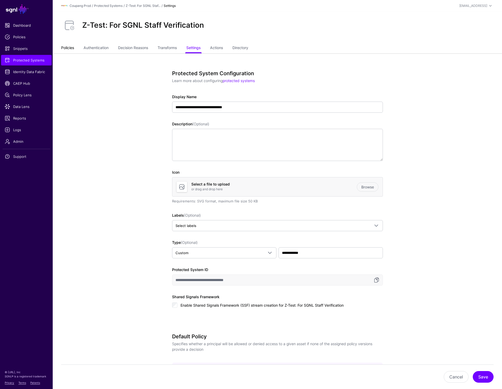
click at [68, 47] on link "Policies" at bounding box center [67, 48] width 13 height 10
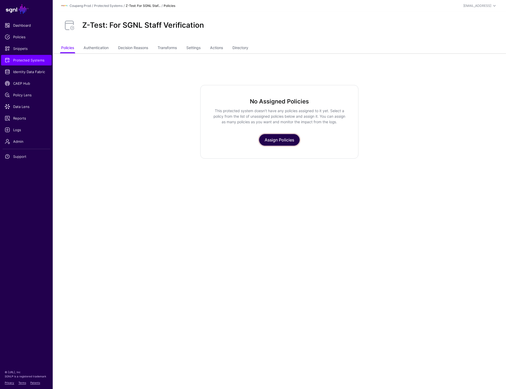
click at [275, 141] on link "Assign Policies" at bounding box center [279, 140] width 41 height 12
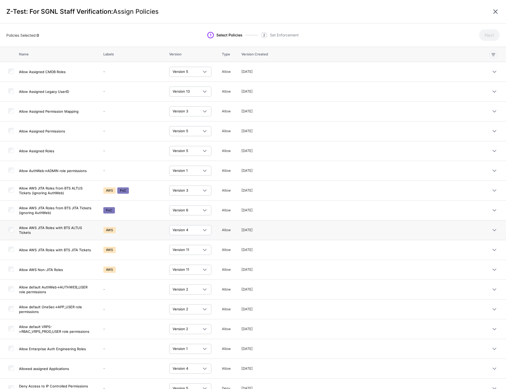
click at [8, 230] on td at bounding box center [9, 230] width 19 height 20
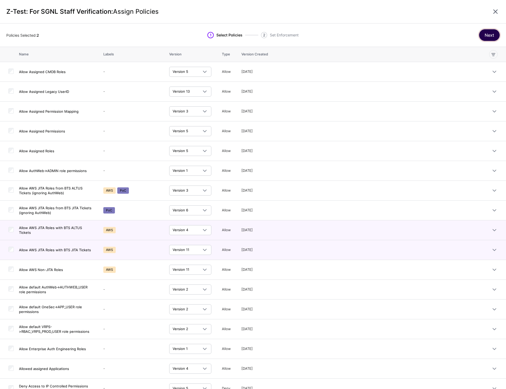
click at [485, 38] on button "Next" at bounding box center [490, 35] width 21 height 12
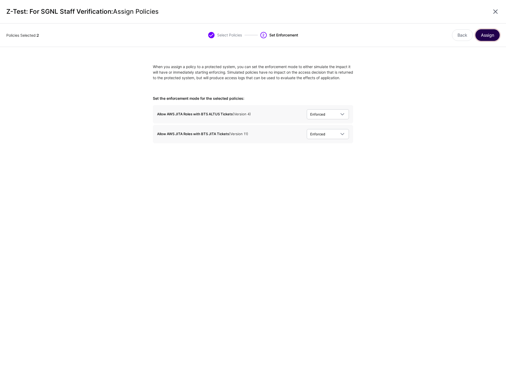
click at [483, 34] on button "Assign" at bounding box center [488, 35] width 24 height 12
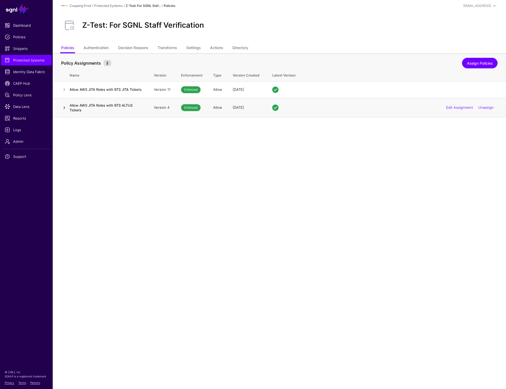
click at [63, 107] on link at bounding box center [64, 107] width 6 height 6
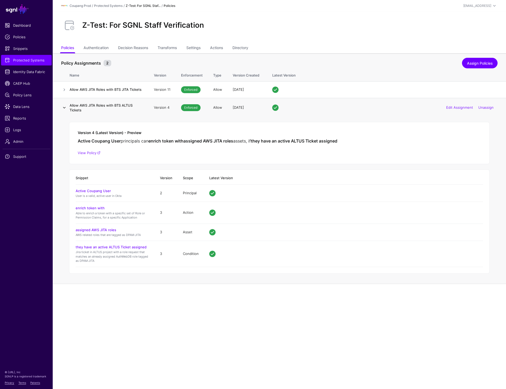
click at [65, 108] on link at bounding box center [64, 107] width 6 height 6
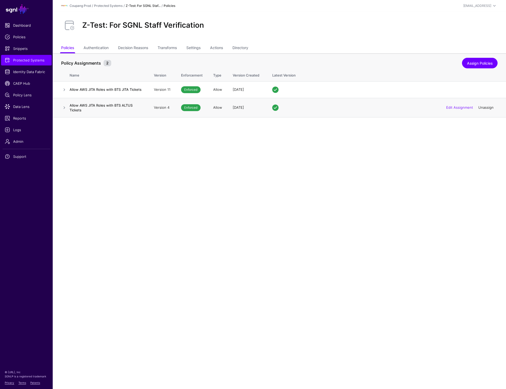
click at [487, 108] on link "Unassign" at bounding box center [486, 107] width 15 height 4
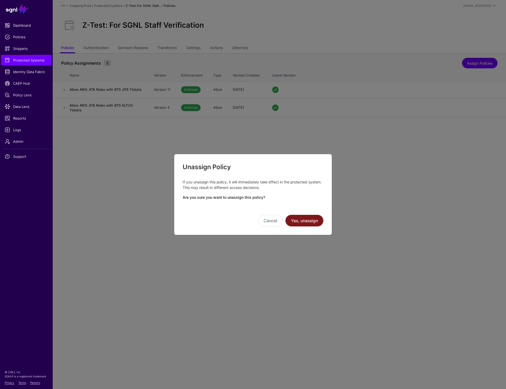
click at [310, 224] on button "Yes, unassign" at bounding box center [305, 221] width 38 height 12
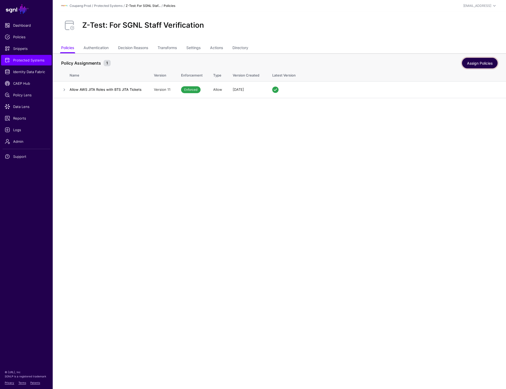
click at [482, 65] on link "Assign Policies" at bounding box center [480, 63] width 36 height 11
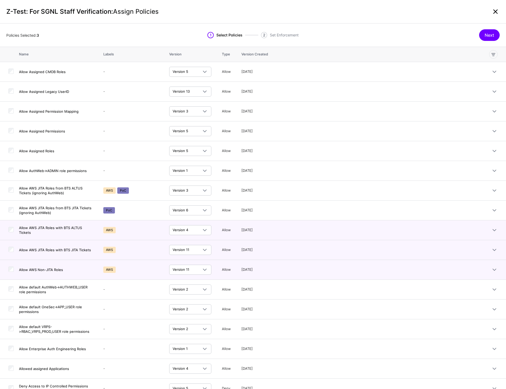
click at [494, 12] on link at bounding box center [496, 11] width 8 height 8
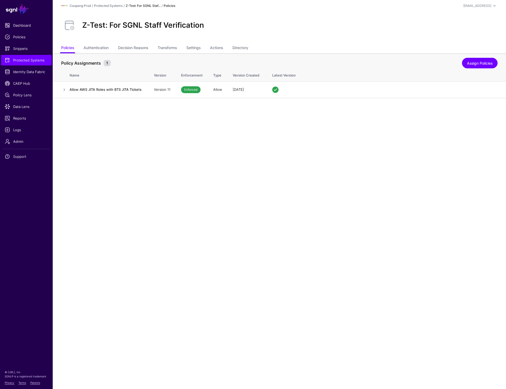
click at [355, 150] on main "SGNL Dashboard Policies Snippets Protected Systems Identity Data Fabric CAEP Hu…" at bounding box center [253, 194] width 506 height 389
click at [481, 64] on link "Assign Policies" at bounding box center [480, 63] width 36 height 11
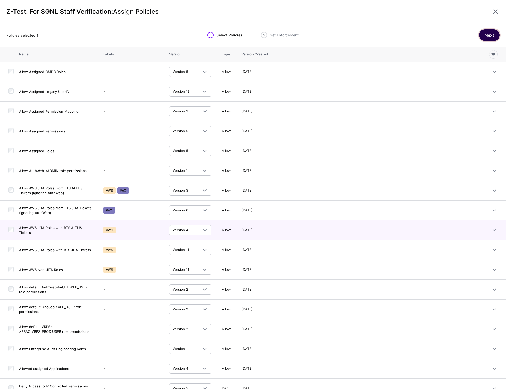
click at [491, 34] on button "Next" at bounding box center [490, 35] width 21 height 12
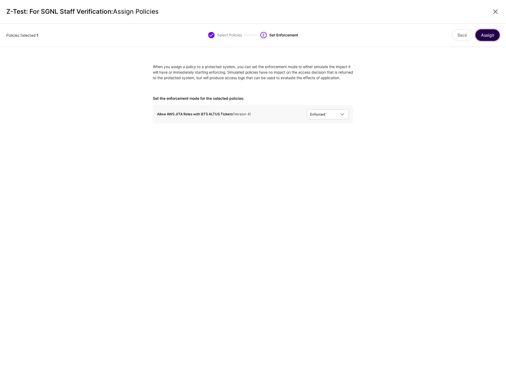
click at [491, 34] on button "Assign" at bounding box center [488, 35] width 24 height 12
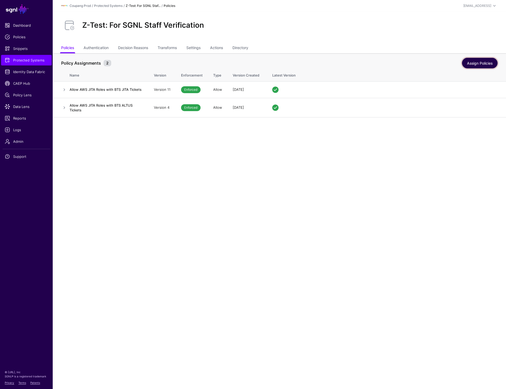
click at [482, 61] on link "Assign Policies" at bounding box center [480, 63] width 36 height 11
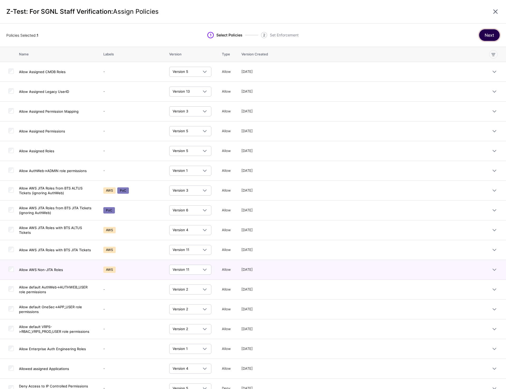
click at [490, 34] on button "Next" at bounding box center [490, 35] width 21 height 12
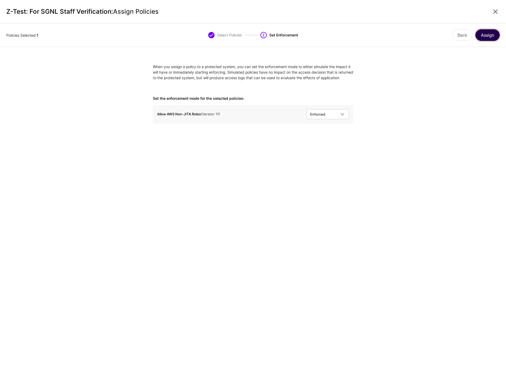
click at [489, 34] on button "Assign" at bounding box center [488, 35] width 24 height 12
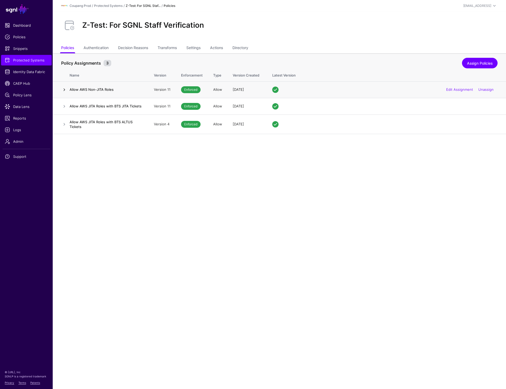
click at [63, 87] on link at bounding box center [64, 90] width 6 height 6
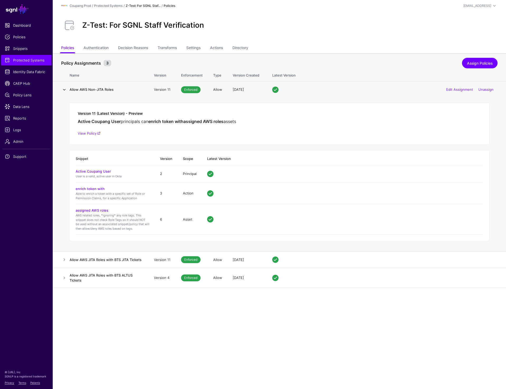
click at [63, 87] on link at bounding box center [64, 90] width 6 height 6
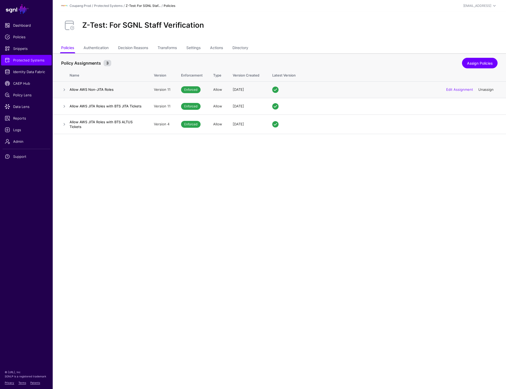
click at [489, 90] on link "Unassign" at bounding box center [486, 89] width 15 height 4
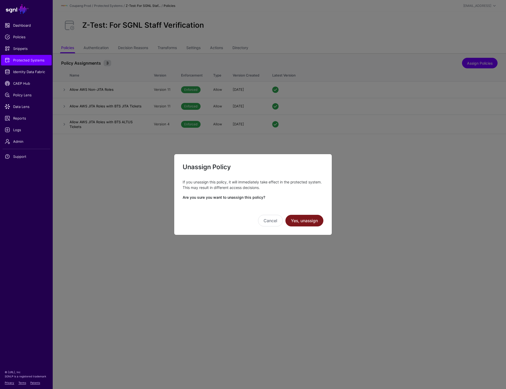
click at [295, 225] on button "Yes, unassign" at bounding box center [305, 221] width 38 height 12
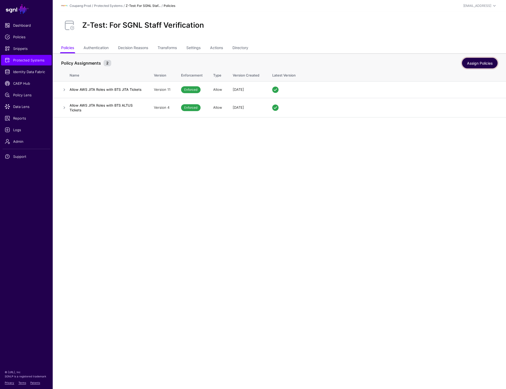
click at [475, 64] on link "Assign Policies" at bounding box center [480, 63] width 36 height 11
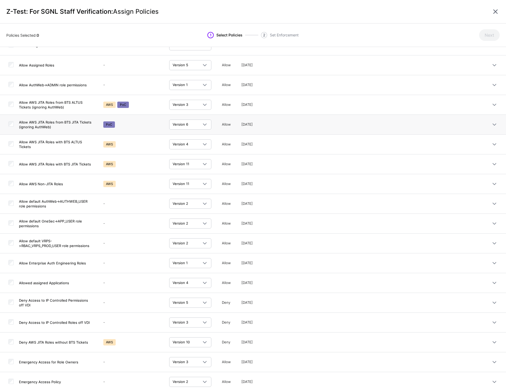
scroll to position [128, 0]
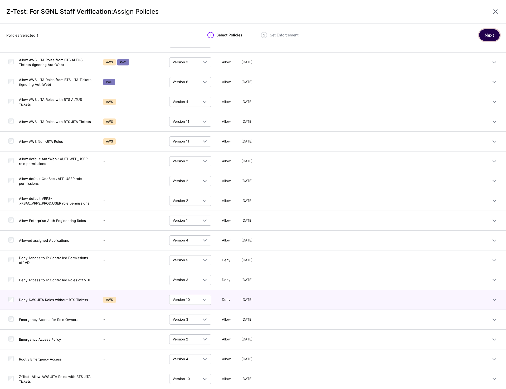
click at [484, 36] on button "Next" at bounding box center [490, 35] width 21 height 12
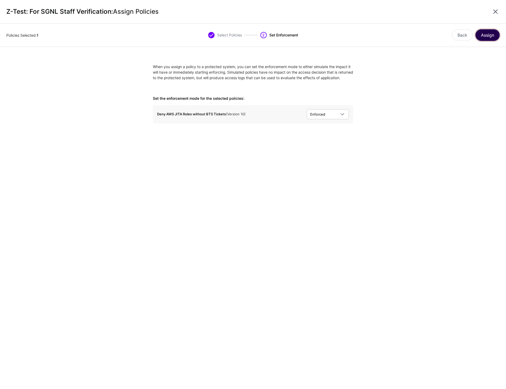
click at [488, 37] on button "Assign" at bounding box center [488, 35] width 24 height 12
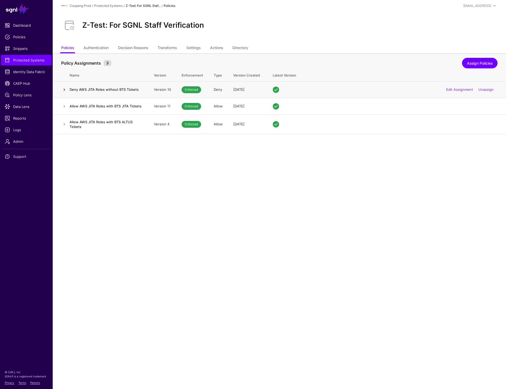
click at [62, 92] on link at bounding box center [64, 90] width 6 height 6
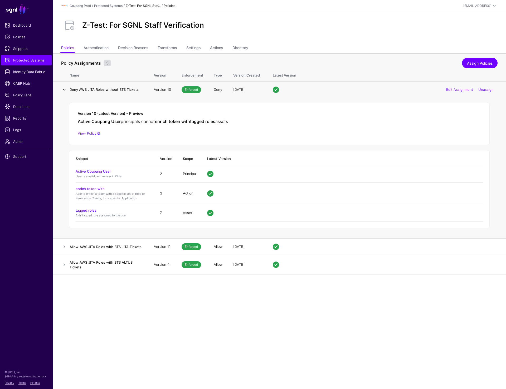
click at [63, 90] on link at bounding box center [64, 90] width 6 height 6
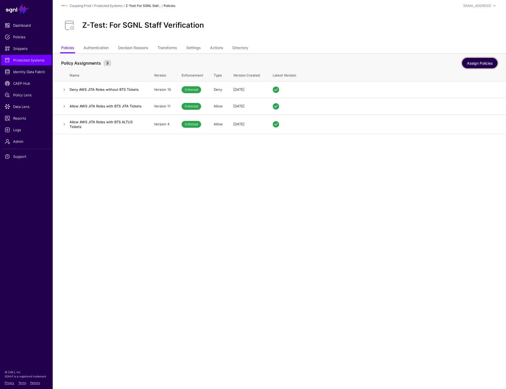
click at [469, 62] on link "Assign Policies" at bounding box center [480, 63] width 36 height 11
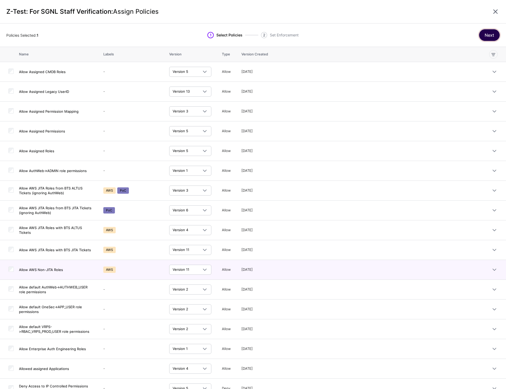
click at [482, 36] on button "Next" at bounding box center [490, 35] width 21 height 12
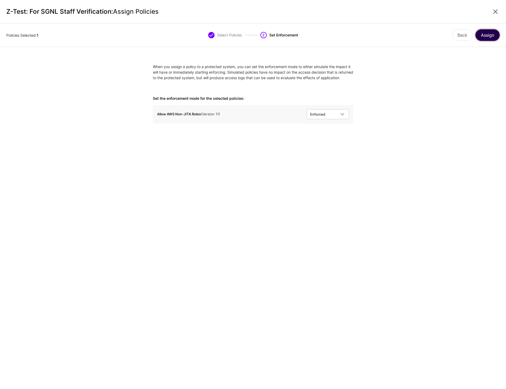
click at [489, 38] on button "Assign" at bounding box center [488, 35] width 24 height 12
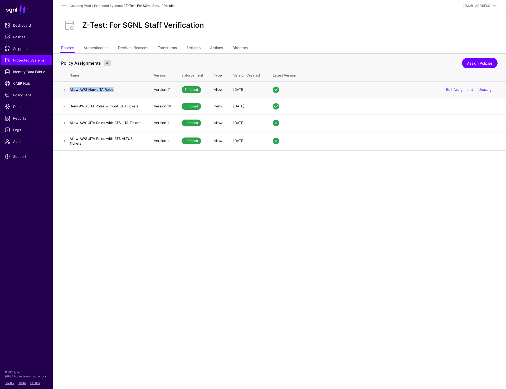
drag, startPoint x: 123, startPoint y: 91, endPoint x: 58, endPoint y: 90, distance: 65.7
click at [58, 90] on tr "Allow AWS Non-JITA Roles Version 11 Enforced Allow 1 week ago Edit Assignment U…" at bounding box center [280, 89] width 454 height 17
copy tr "Allow AWS Non-JITA Roles"
click at [485, 90] on link "Unassign" at bounding box center [486, 89] width 15 height 4
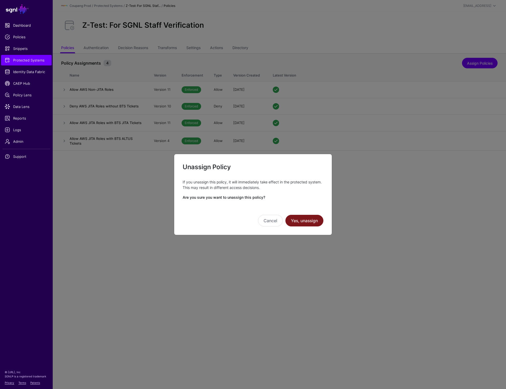
click at [307, 218] on button "Yes, unassign" at bounding box center [305, 221] width 38 height 12
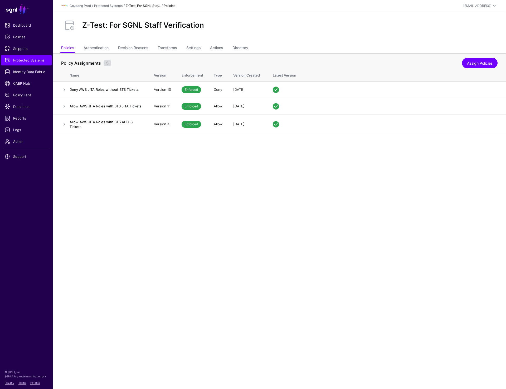
click at [484, 69] on th "Latest Version" at bounding box center [387, 75] width 239 height 14
click at [481, 62] on link "Assign Policies" at bounding box center [480, 63] width 36 height 11
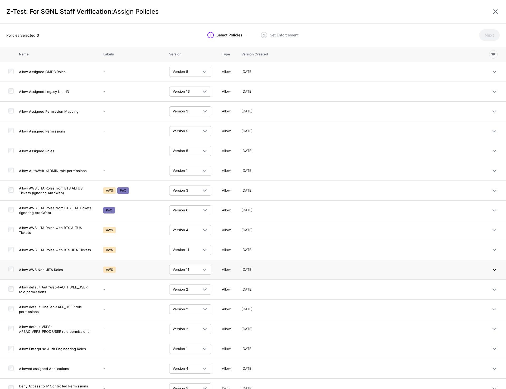
click at [492, 269] on link at bounding box center [495, 269] width 6 height 6
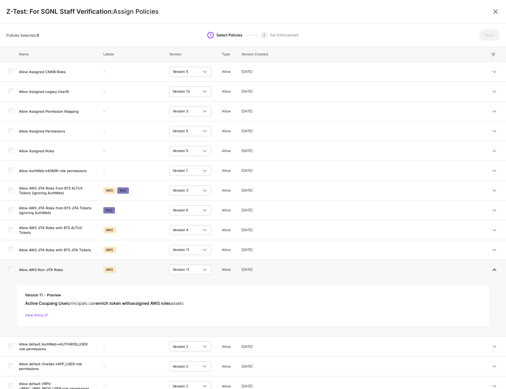
click at [492, 269] on link at bounding box center [495, 269] width 6 height 6
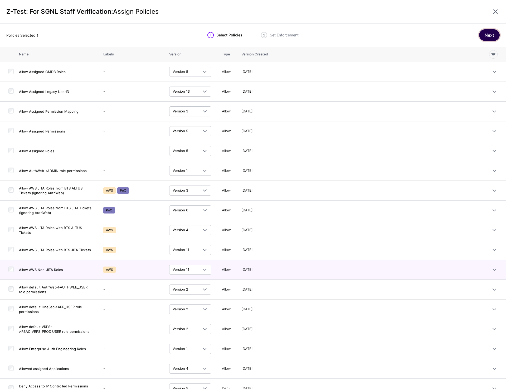
click at [492, 31] on button "Next" at bounding box center [490, 35] width 21 height 12
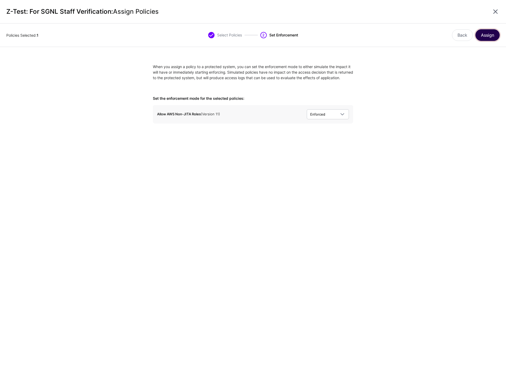
click at [484, 35] on button "Assign" at bounding box center [488, 35] width 24 height 12
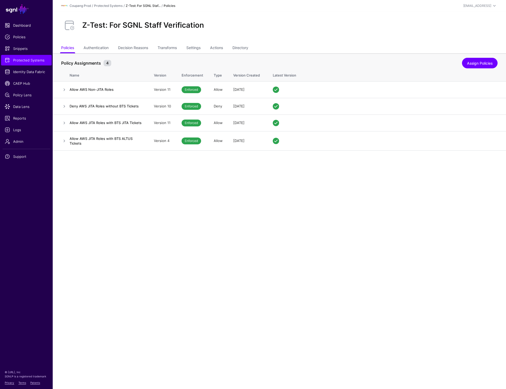
click at [356, 262] on main "SGNL Dashboard Policies Snippets Protected Systems Identity Data Fabric CAEP Hu…" at bounding box center [253, 194] width 506 height 389
click at [487, 6] on div "[EMAIL_ADDRESS]" at bounding box center [478, 5] width 28 height 5
click at [452, 48] on div "Log out" at bounding box center [455, 46] width 13 height 5
click at [29, 62] on span "Protected Systems" at bounding box center [26, 60] width 43 height 5
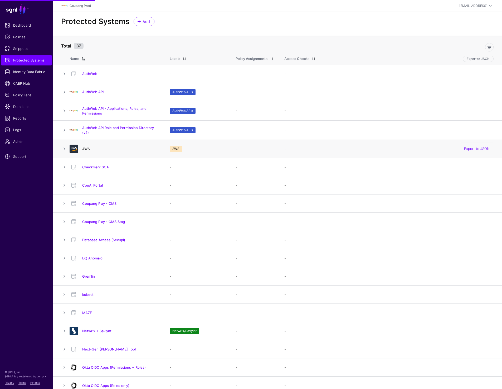
click at [86, 149] on link "AWS" at bounding box center [86, 149] width 8 height 4
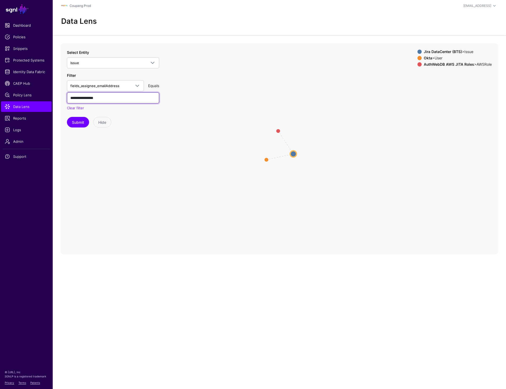
click at [75, 98] on input "**********" at bounding box center [113, 97] width 92 height 11
paste input "***"
type input "**********"
click at [78, 122] on button "Submit" at bounding box center [78, 122] width 22 height 11
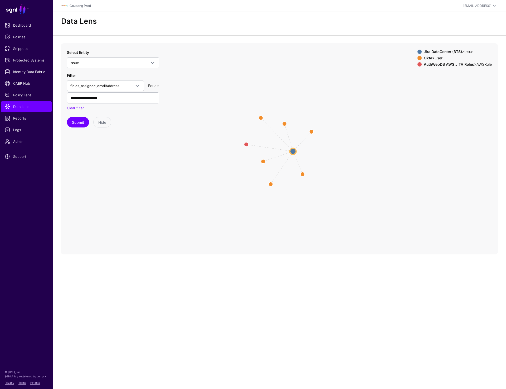
click at [294, 149] on circle at bounding box center [293, 151] width 6 height 6
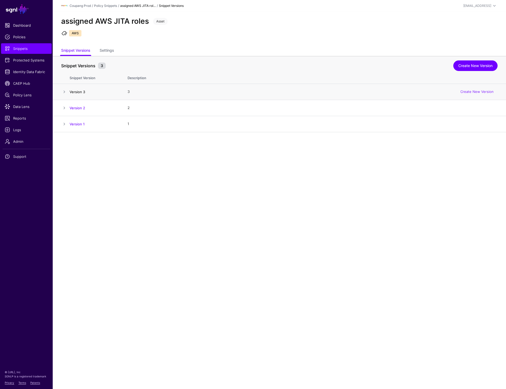
click at [80, 91] on link "Version 3" at bounding box center [78, 92] width 16 height 4
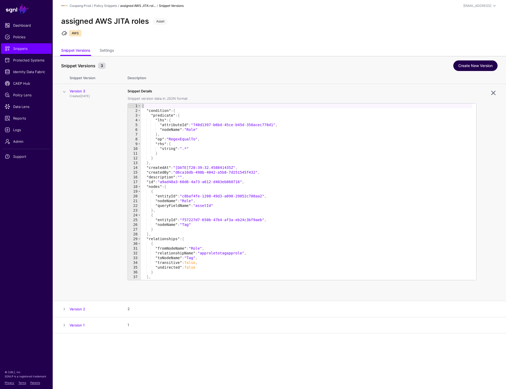
click at [477, 64] on link "Create New Version" at bounding box center [476, 65] width 44 height 11
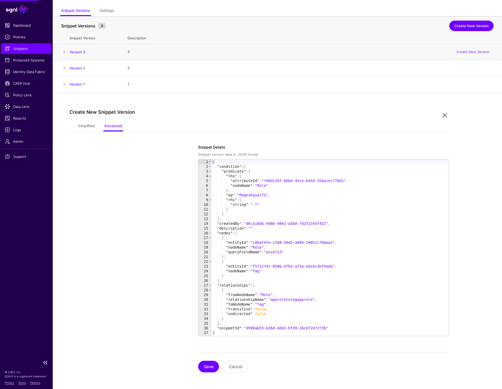
scroll to position [40, 0]
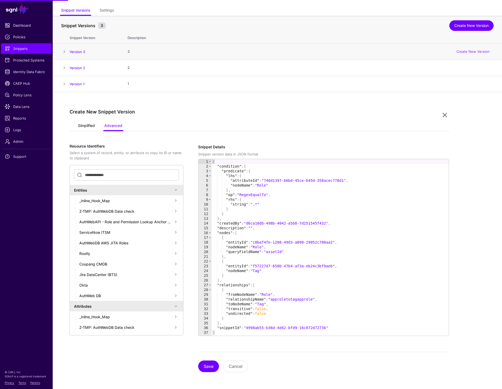
click at [79, 127] on link "Simplified" at bounding box center [86, 126] width 17 height 10
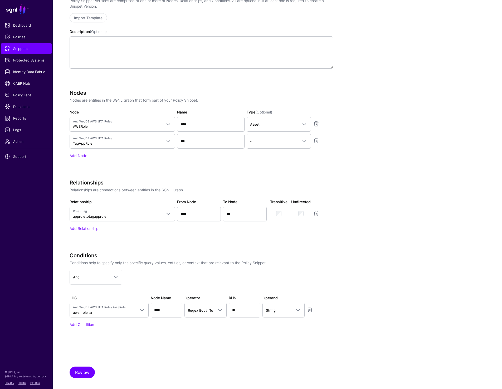
scroll to position [200, 0]
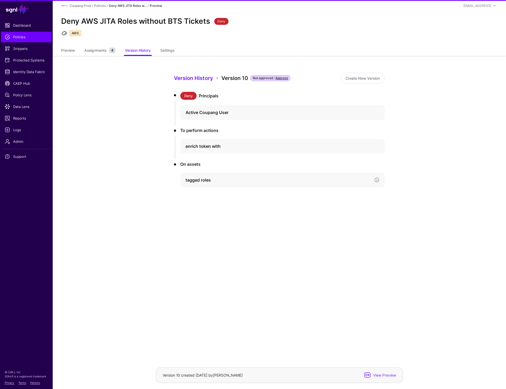
click at [200, 182] on h4 "tagged roles" at bounding box center [278, 180] width 185 height 6
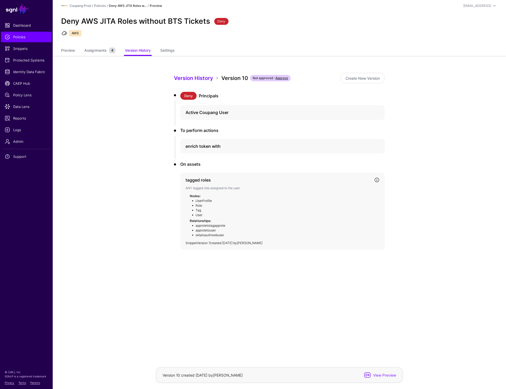
click at [210, 243] on link "Version 7" at bounding box center [203, 243] width 13 height 4
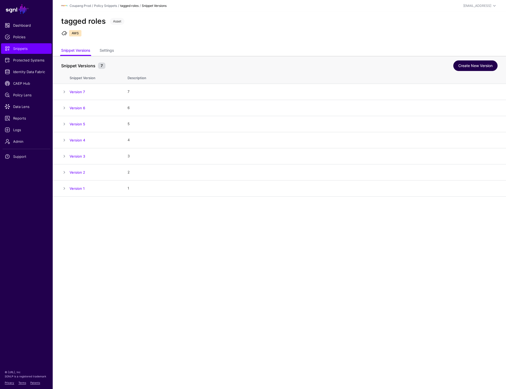
click at [469, 64] on link "Create New Version" at bounding box center [476, 65] width 44 height 11
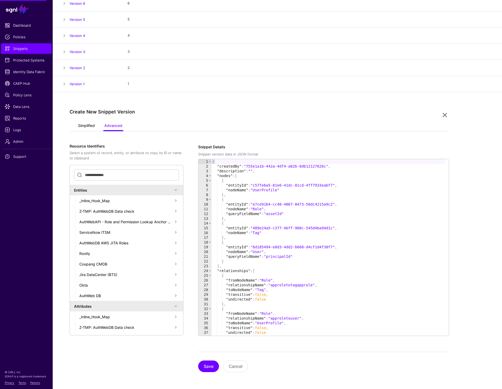
click at [85, 125] on link "Simplified" at bounding box center [86, 126] width 17 height 10
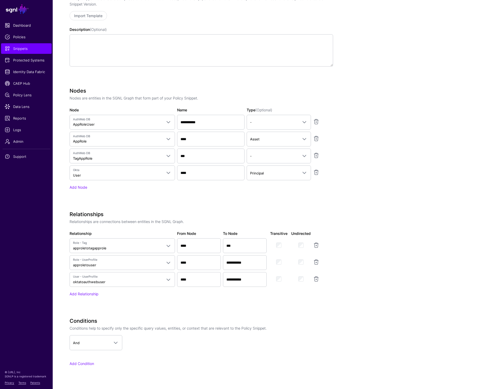
scroll to position [305, 0]
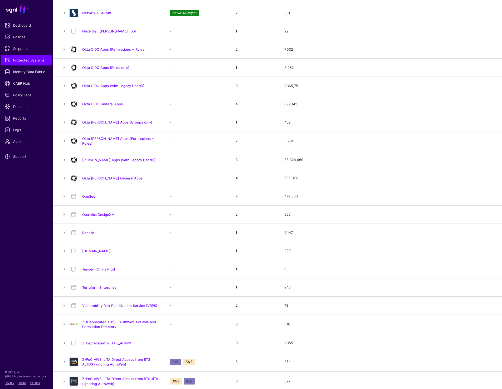
scroll to position [355, 0]
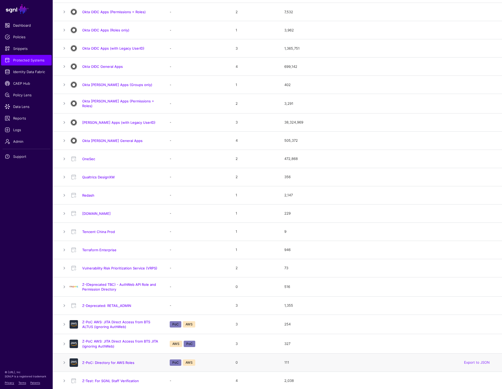
click at [98, 364] on div "Z-PoC: Directory for AWS Roles" at bounding box center [115, 362] width 94 height 8
click at [98, 360] on link "Z-PoC: Directory for AWS Roles" at bounding box center [108, 362] width 52 height 4
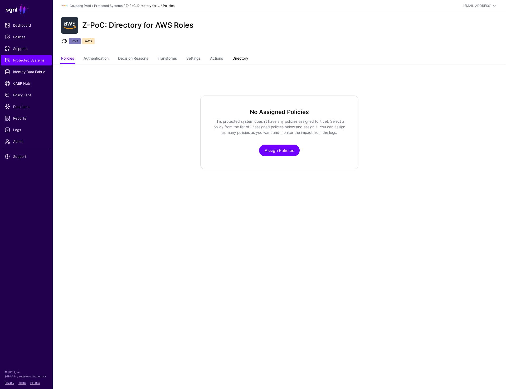
click at [242, 58] on link "Directory" at bounding box center [241, 59] width 16 height 10
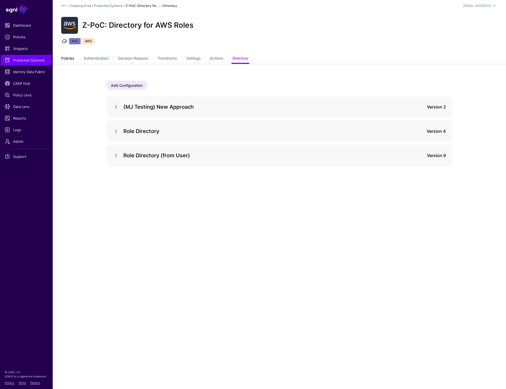
click at [67, 62] on link "Policies" at bounding box center [67, 59] width 13 height 10
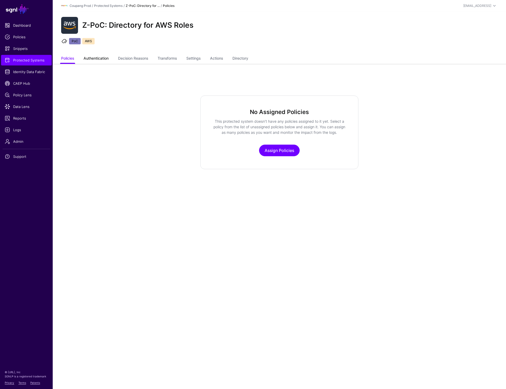
click at [95, 58] on link "Authentication" at bounding box center [96, 59] width 25 height 10
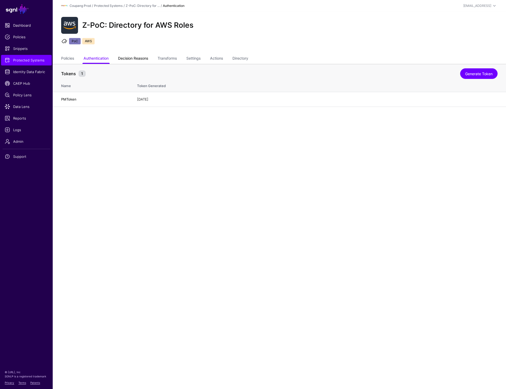
click at [135, 61] on link "Decision Reasons" at bounding box center [133, 59] width 30 height 10
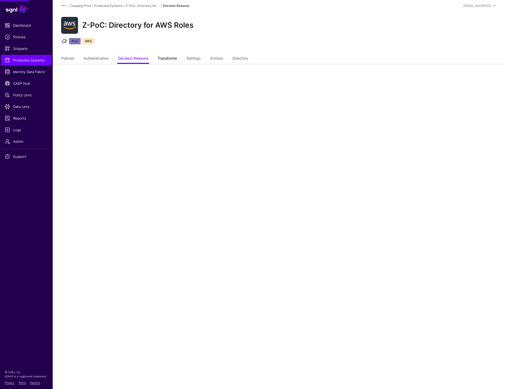
click at [177, 58] on link "Transforms" at bounding box center [167, 59] width 19 height 10
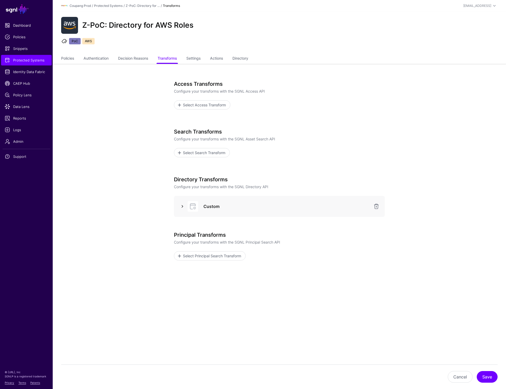
click at [184, 207] on link at bounding box center [182, 206] width 6 height 6
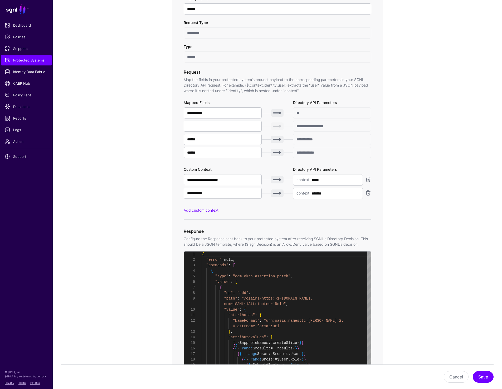
scroll to position [252, 0]
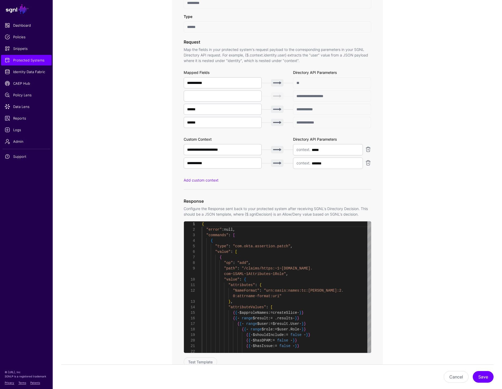
click at [462, 120] on app-integrations-item-transforms "**********" at bounding box center [278, 156] width 450 height 688
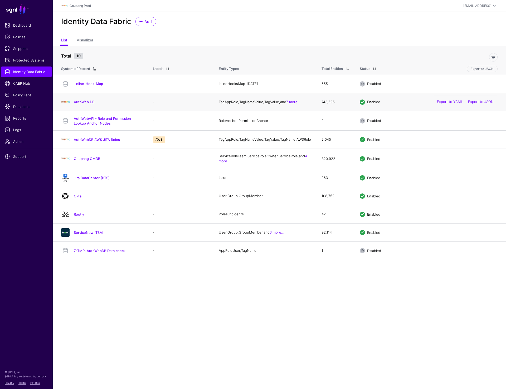
drag, startPoint x: 298, startPoint y: 102, endPoint x: 322, endPoint y: 102, distance: 24.3
click at [322, 102] on td "743,595" at bounding box center [336, 102] width 38 height 18
click at [77, 102] on link "AuthWeb DB" at bounding box center [84, 102] width 21 height 4
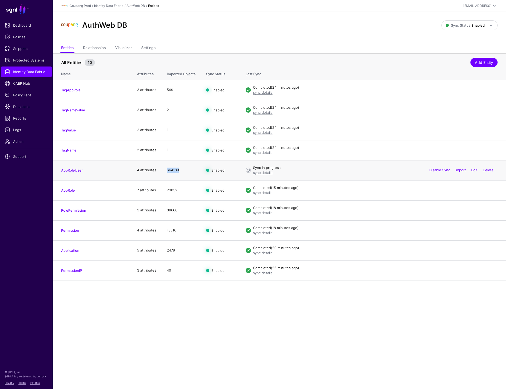
drag, startPoint x: 162, startPoint y: 168, endPoint x: 185, endPoint y: 168, distance: 22.7
click at [185, 168] on td "664189" at bounding box center [181, 170] width 39 height 20
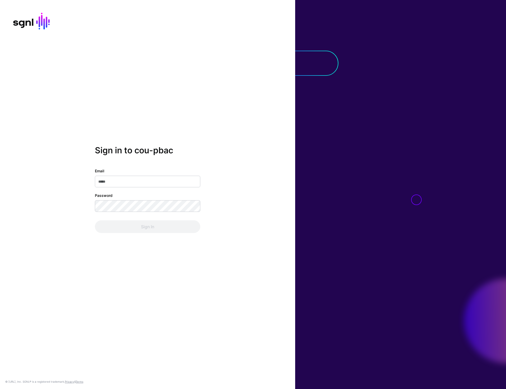
type input "**********"
click at [147, 227] on button "Sign In" at bounding box center [148, 226] width 106 height 13
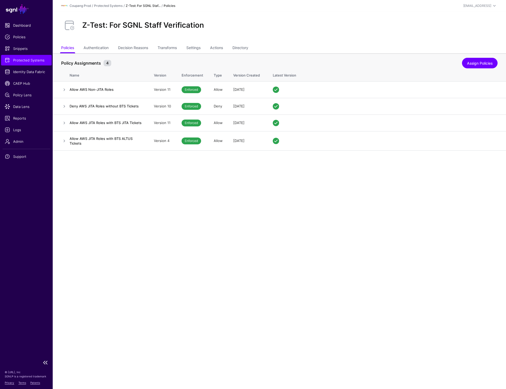
click at [12, 60] on span "Protected Systems" at bounding box center [26, 60] width 43 height 5
